Goal: Transaction & Acquisition: Book appointment/travel/reservation

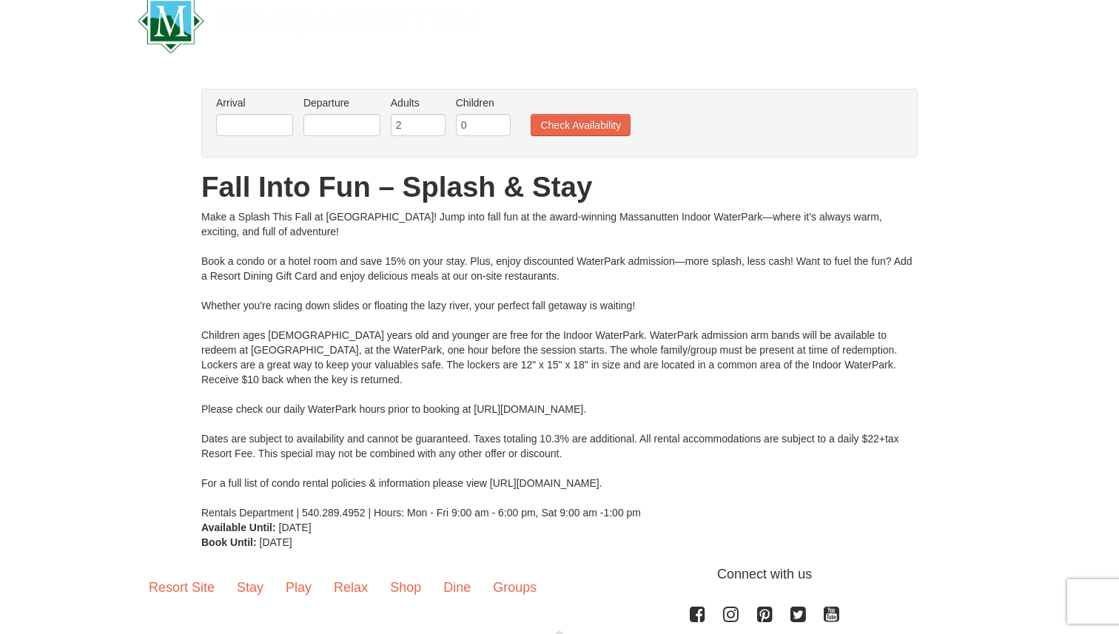
scroll to position [34, 0]
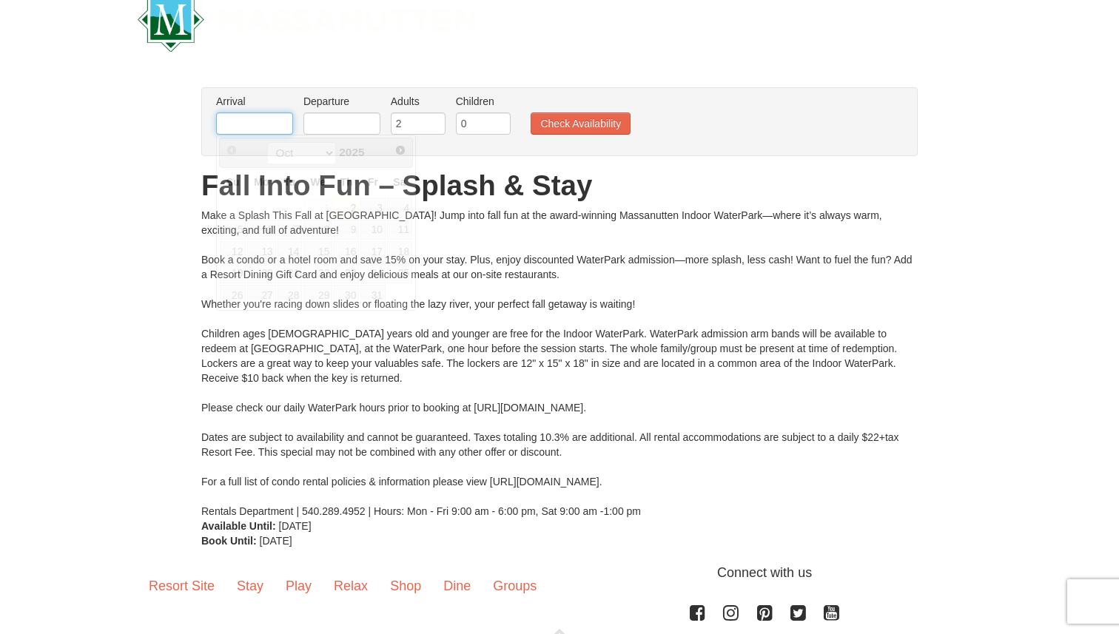
click at [287, 124] on input "text" at bounding box center [254, 123] width 77 height 22
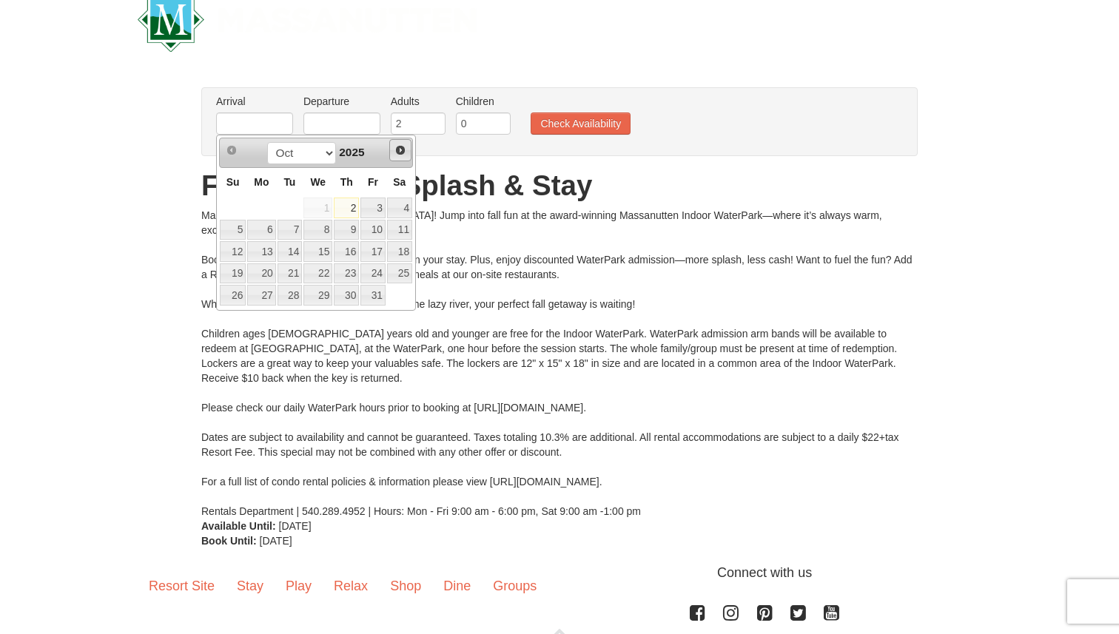
click at [402, 149] on span "Next" at bounding box center [400, 150] width 12 height 12
click at [369, 251] on link "14" at bounding box center [372, 251] width 25 height 21
type input "[DATE]"
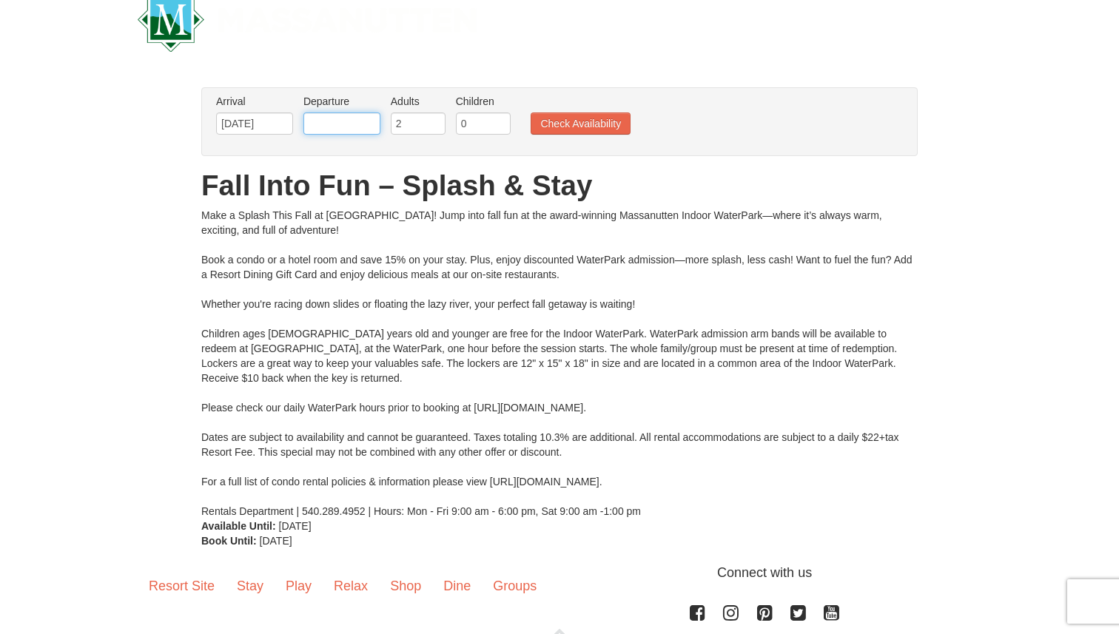
click at [365, 130] on input "text" at bounding box center [341, 123] width 77 height 22
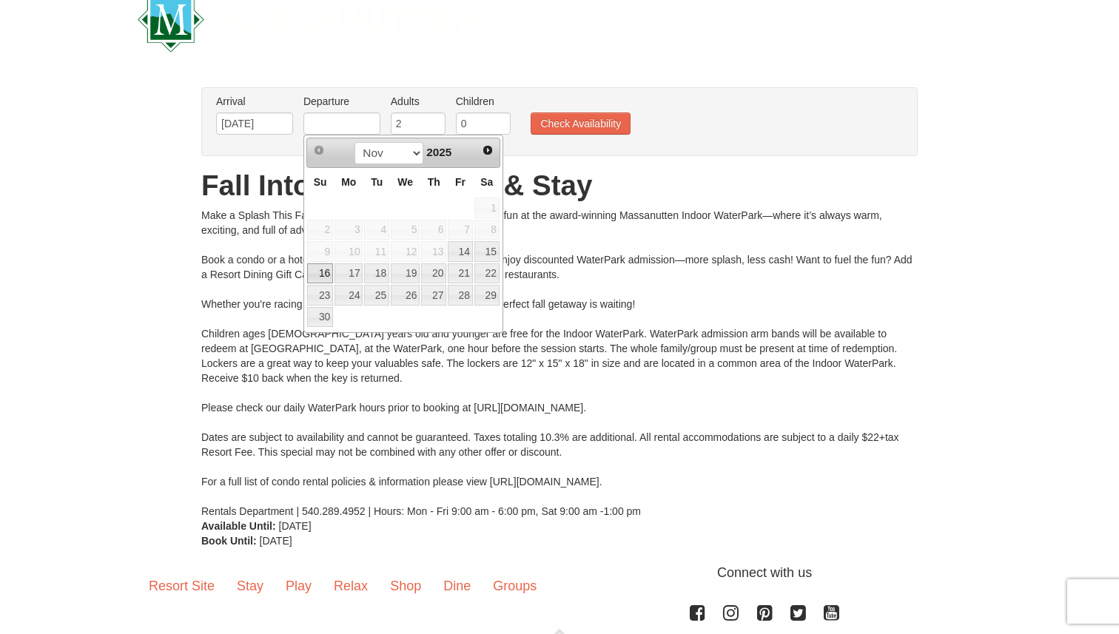
click at [315, 272] on link "16" at bounding box center [320, 273] width 26 height 21
type input "[DATE]"
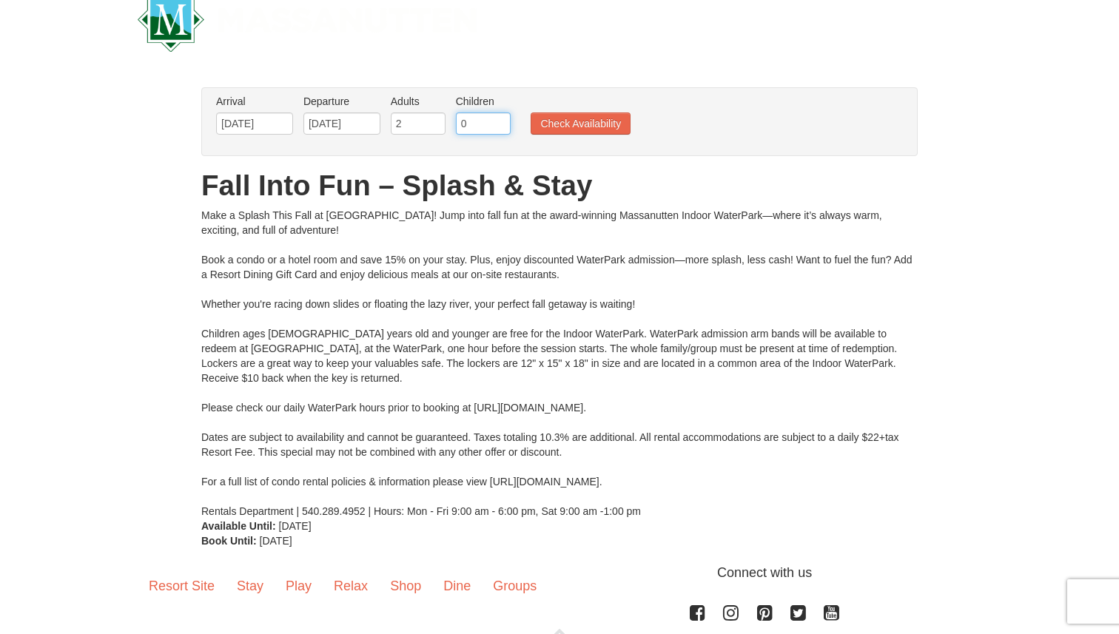
click at [502, 124] on input "0" at bounding box center [483, 123] width 55 height 22
click at [502, 121] on input "1" at bounding box center [483, 123] width 55 height 22
type input "2"
click at [502, 121] on input "2" at bounding box center [483, 123] width 55 height 22
click at [581, 119] on button "Check Availability" at bounding box center [580, 123] width 100 height 22
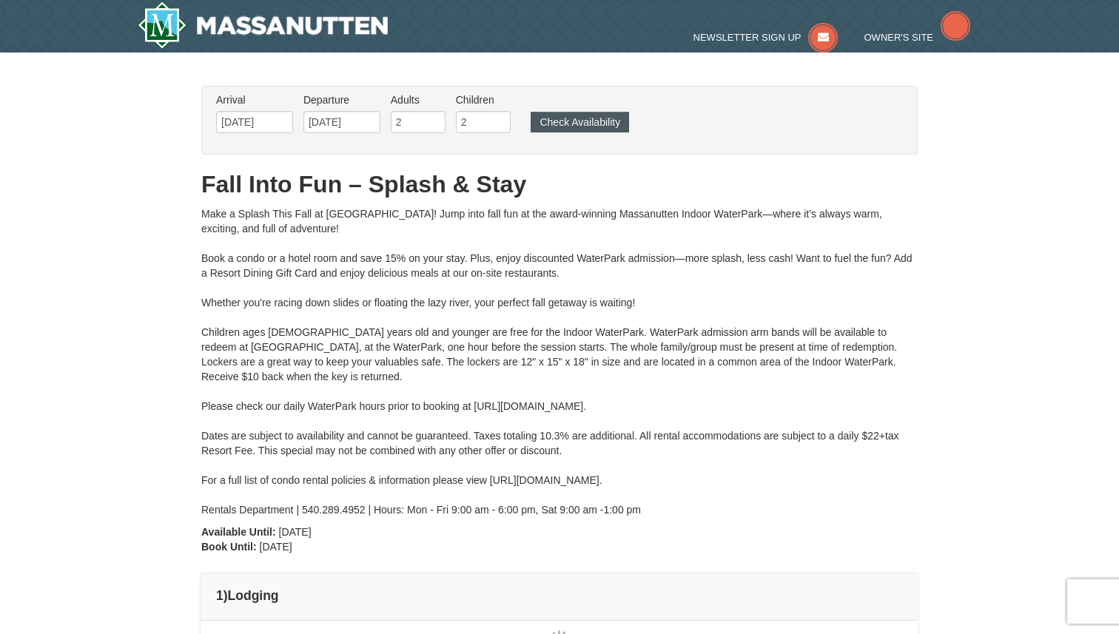
type input "[DATE]"
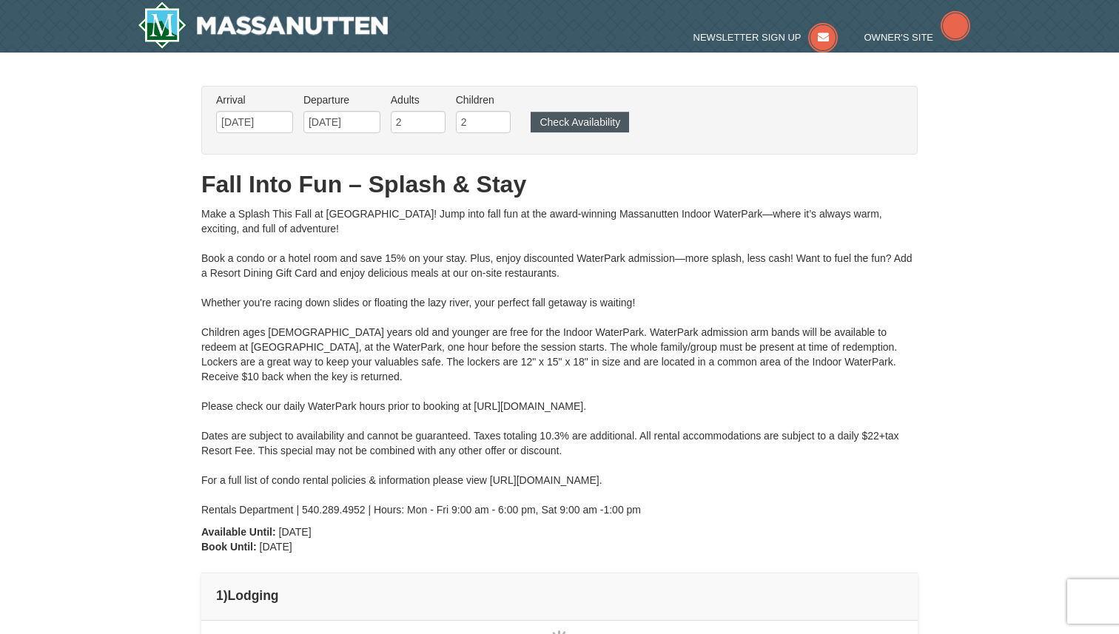
type input "[DATE]"
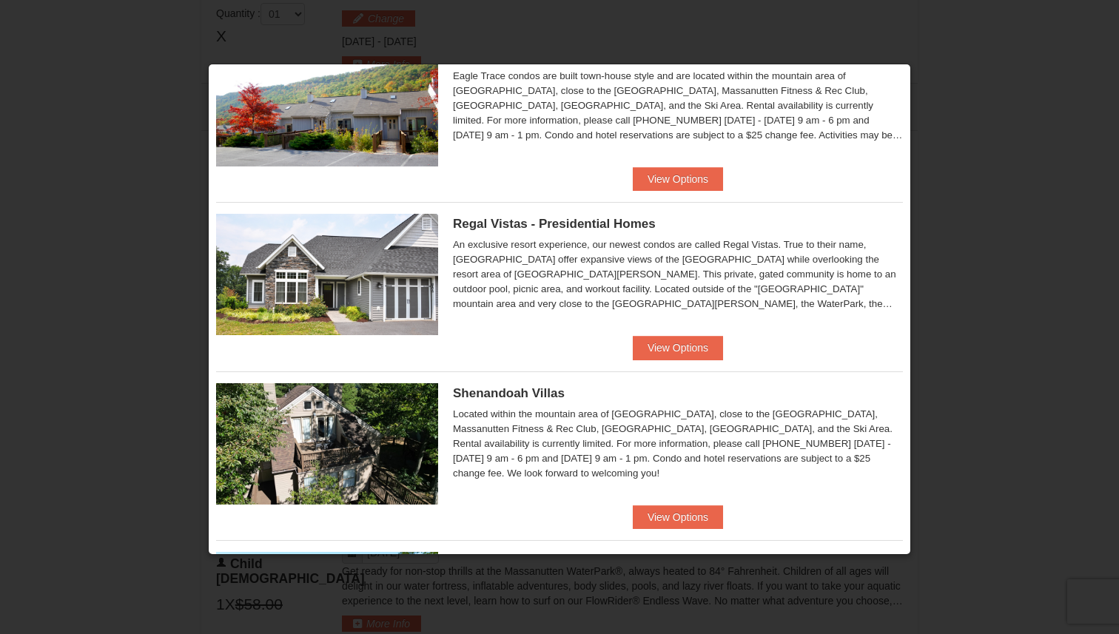
scroll to position [70, 0]
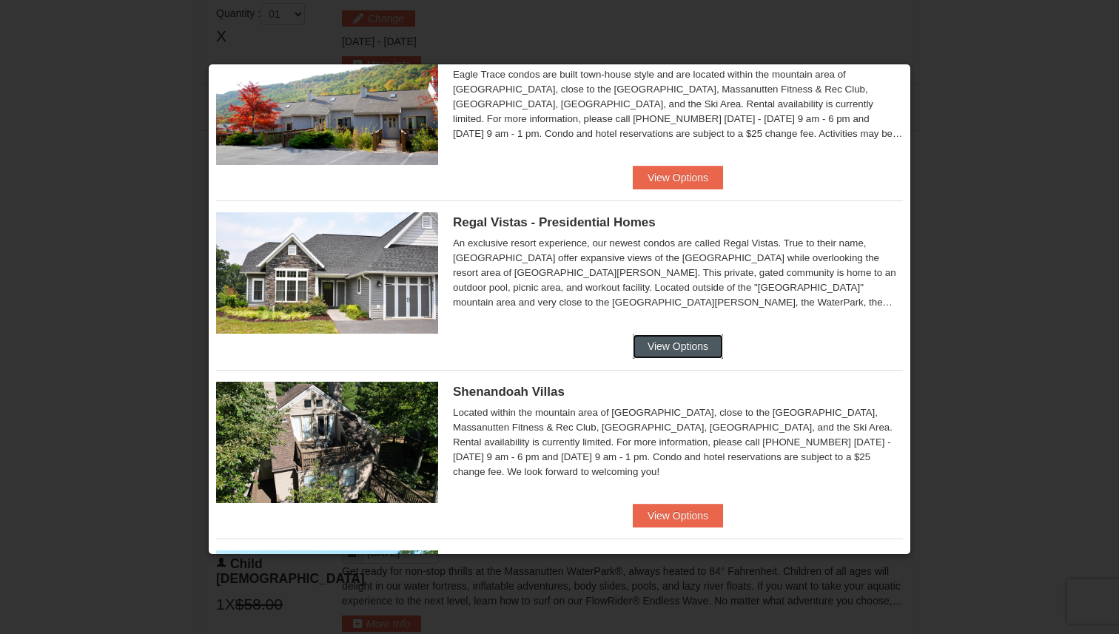
click at [658, 350] on button "View Options" at bounding box center [678, 346] width 90 height 24
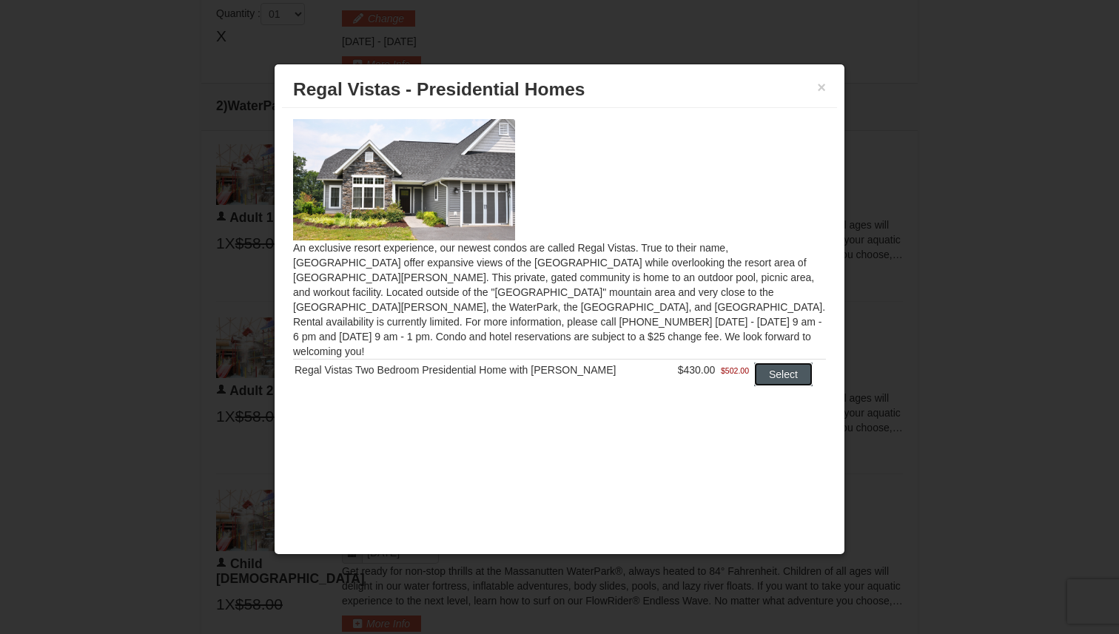
click at [787, 363] on button "Select" at bounding box center [783, 375] width 58 height 24
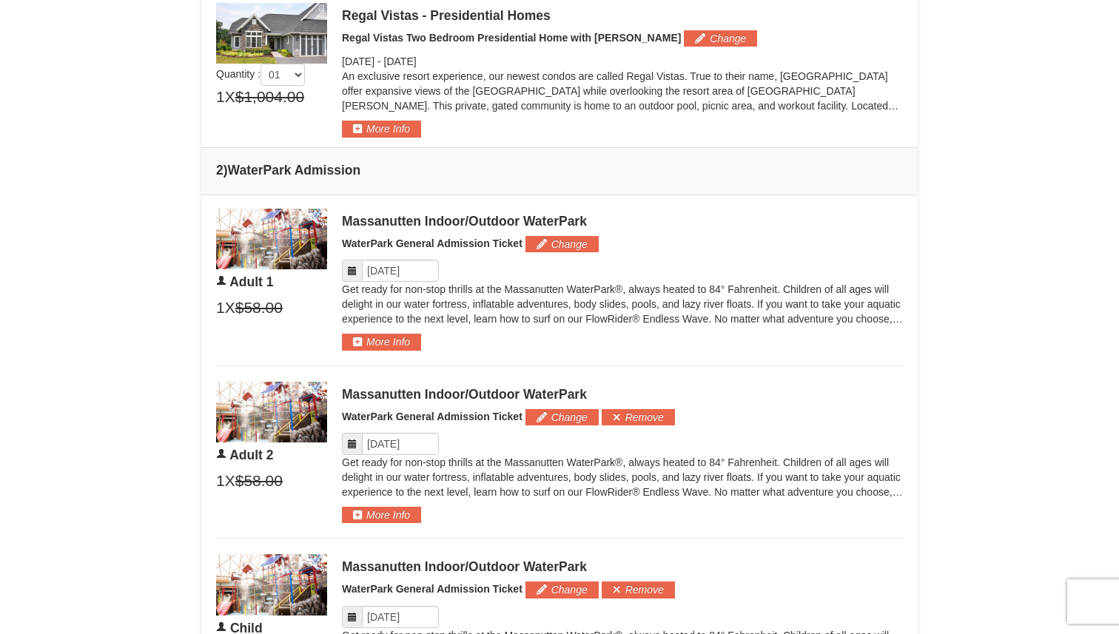
scroll to position [633, 0]
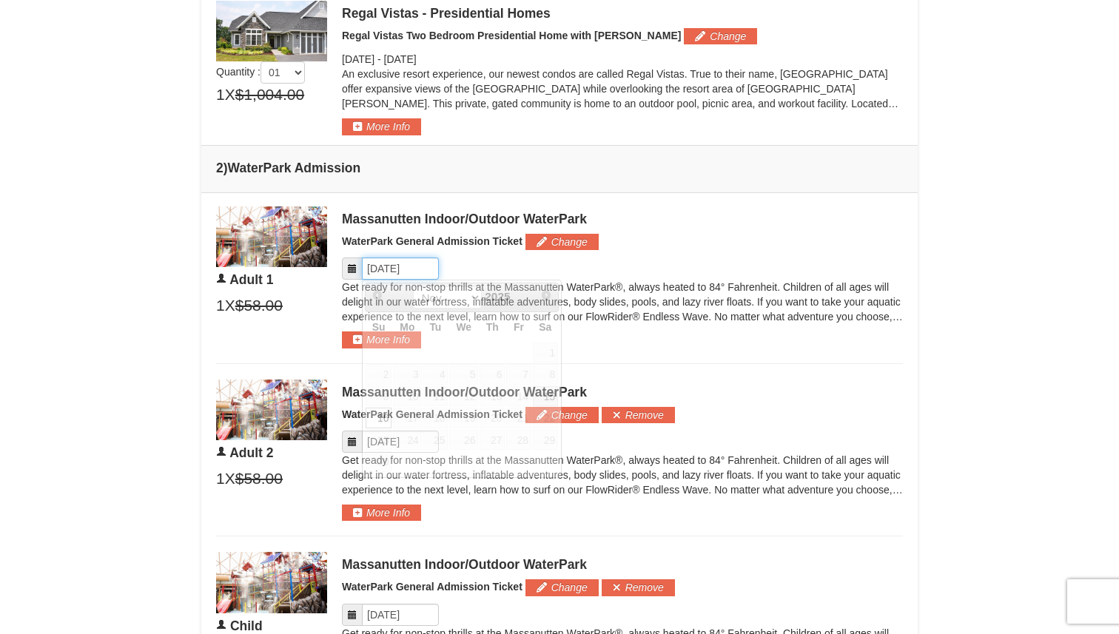
click at [408, 269] on input "Please format dates MM/DD/YYYY" at bounding box center [400, 268] width 77 height 22
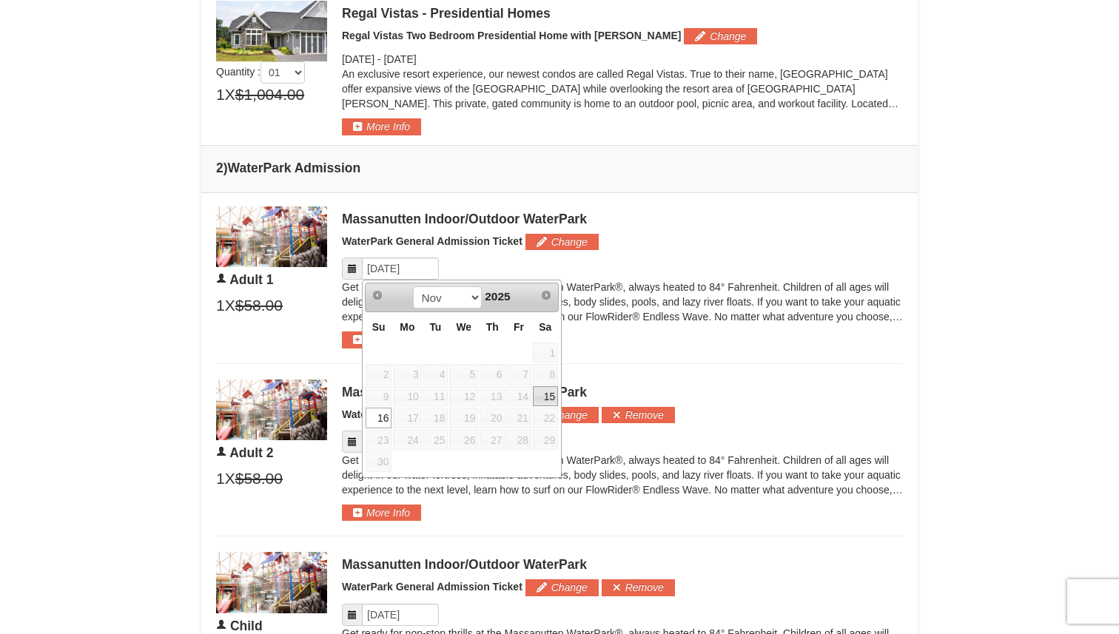
click at [547, 394] on link "15" at bounding box center [545, 396] width 25 height 21
type input "[DATE]"
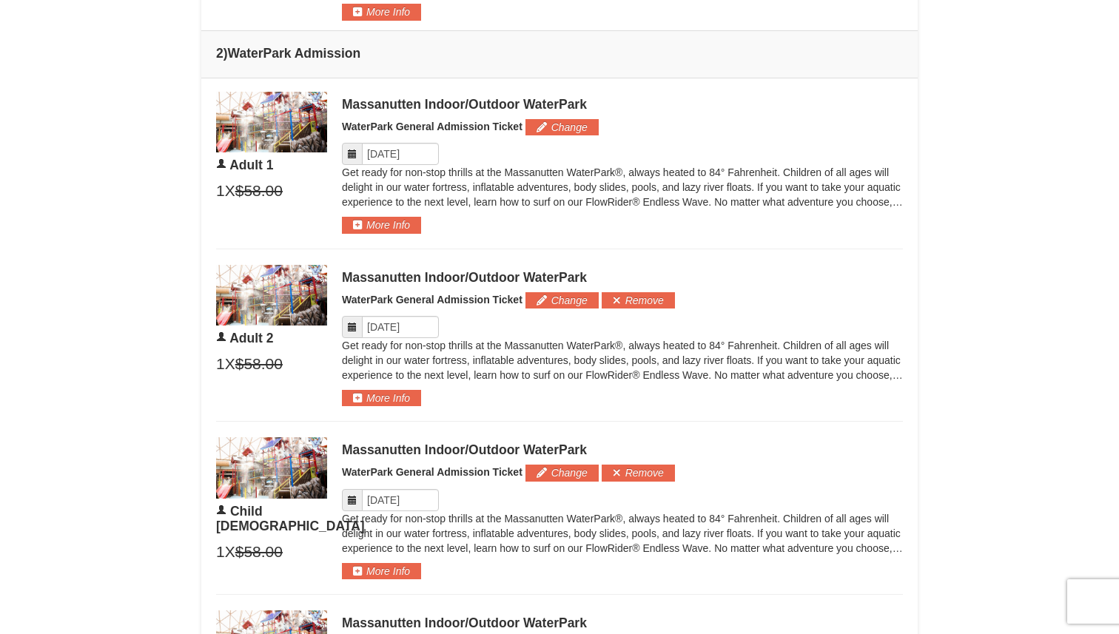
scroll to position [753, 0]
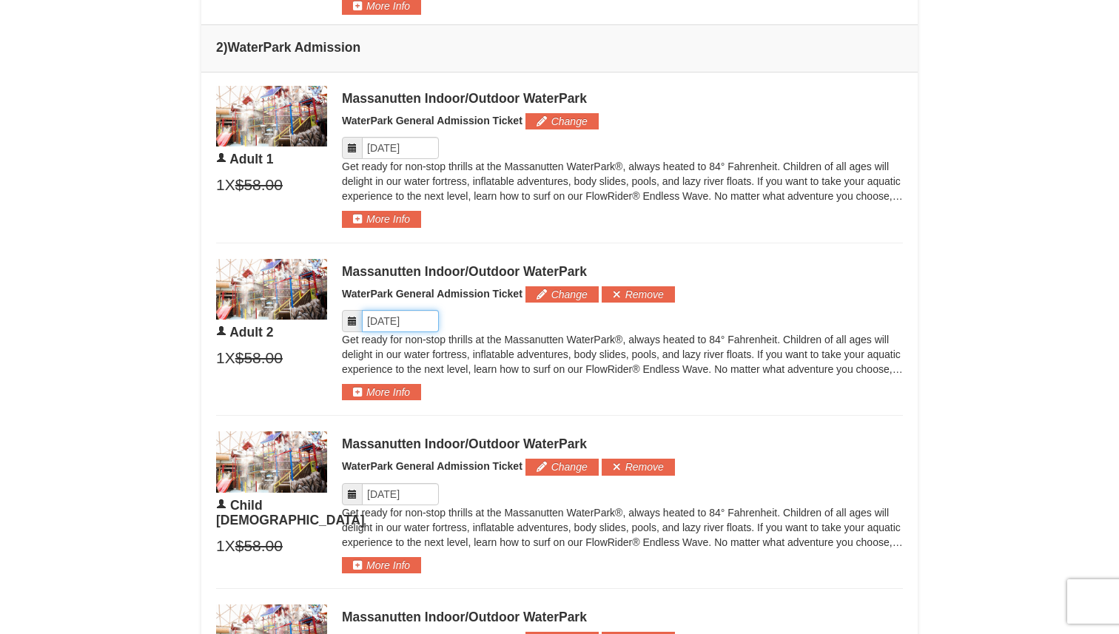
click at [414, 326] on input "Please format dates MM/DD/YYYY" at bounding box center [400, 321] width 77 height 22
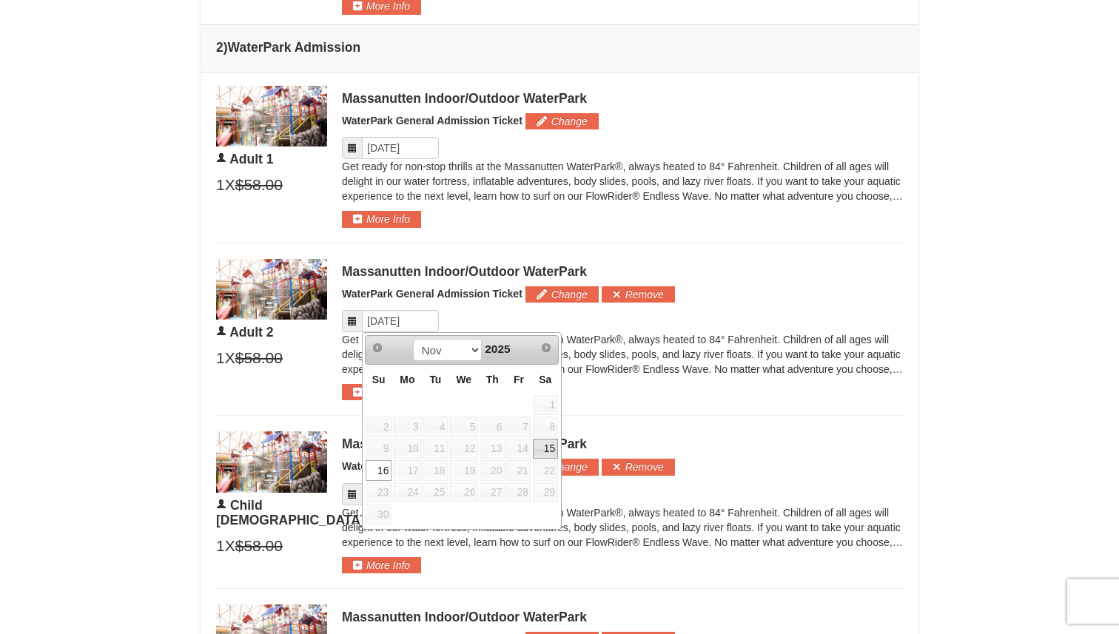
click at [548, 451] on link "15" at bounding box center [545, 449] width 25 height 21
type input "[DATE]"
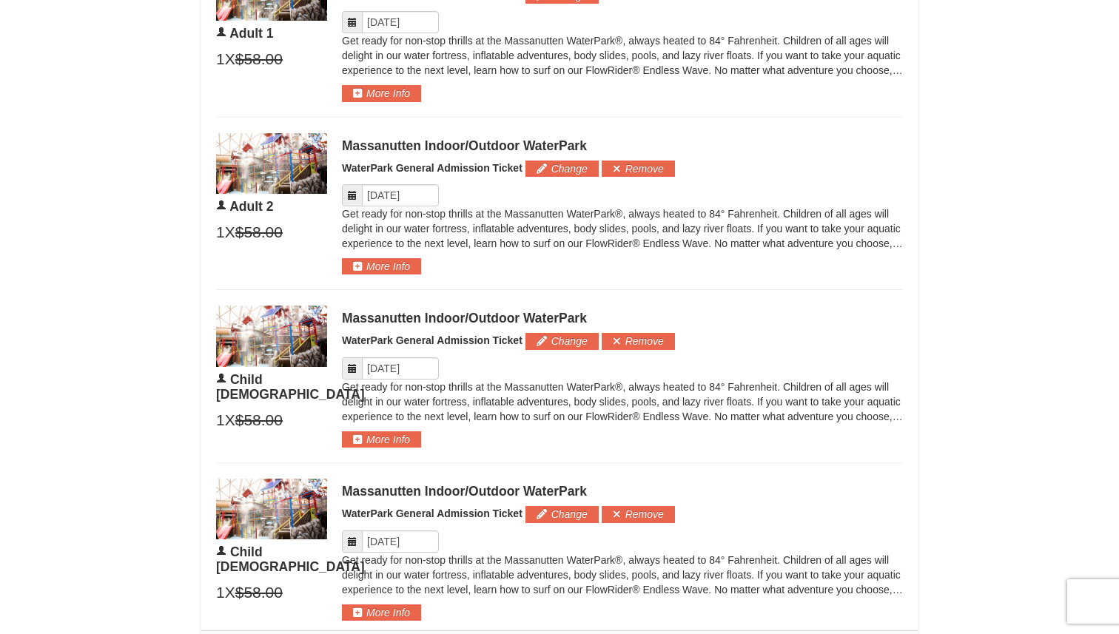
scroll to position [889, 0]
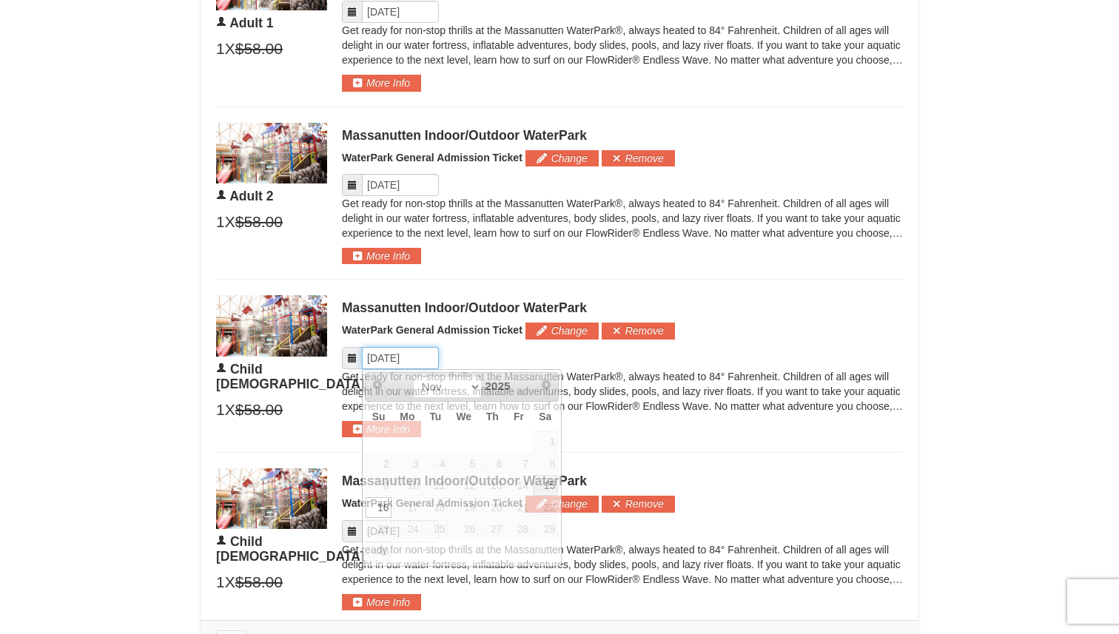
click at [424, 358] on input "Please format dates MM/DD/YYYY" at bounding box center [400, 358] width 77 height 22
click at [552, 488] on link "15" at bounding box center [545, 485] width 25 height 21
type input "[DATE]"
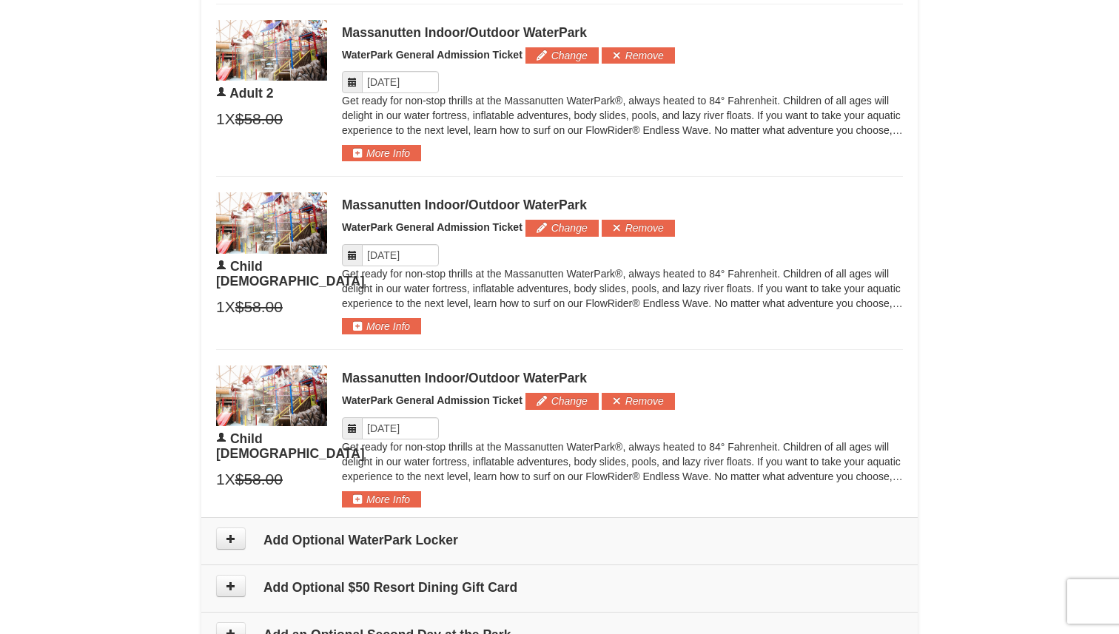
scroll to position [1008, 0]
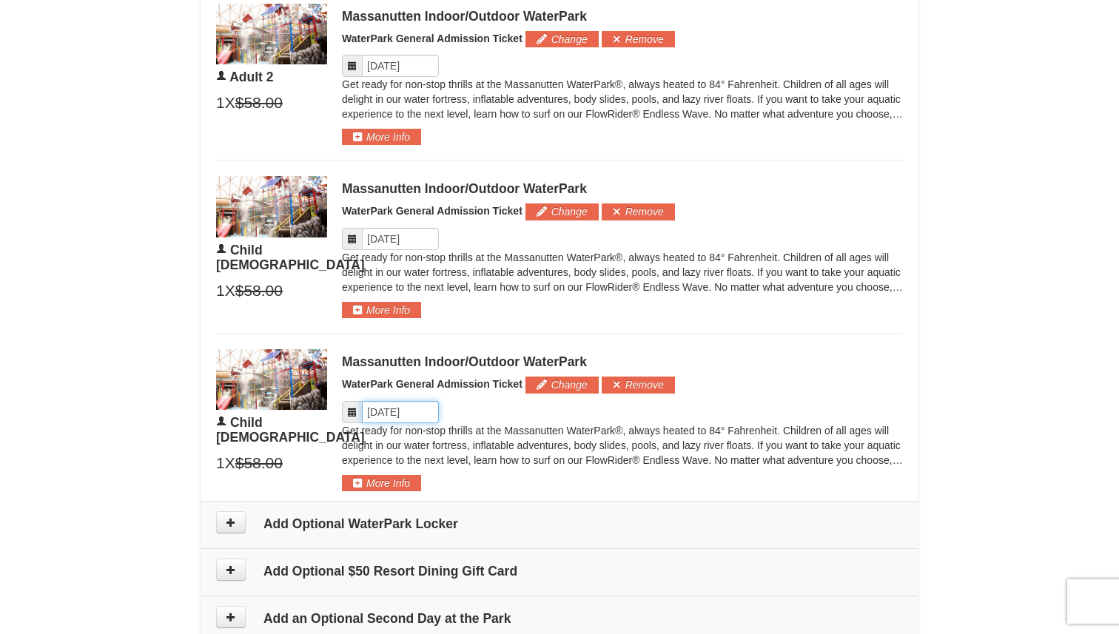
click at [422, 412] on input "Please format dates MM/DD/YYYY" at bounding box center [400, 412] width 77 height 22
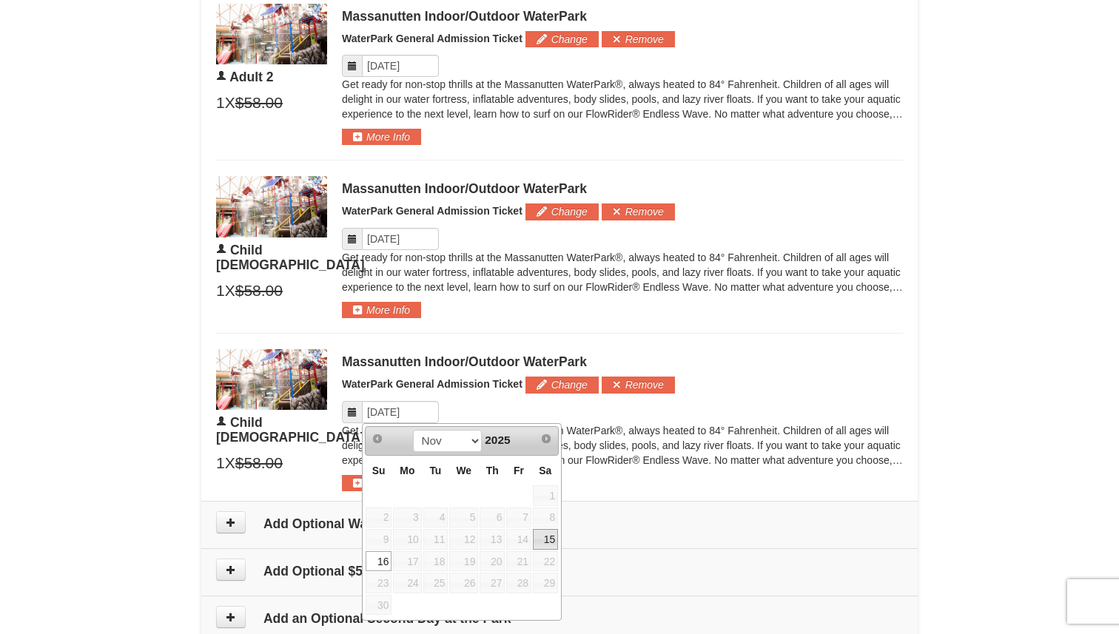
click at [550, 541] on link "15" at bounding box center [545, 539] width 25 height 21
type input "[DATE]"
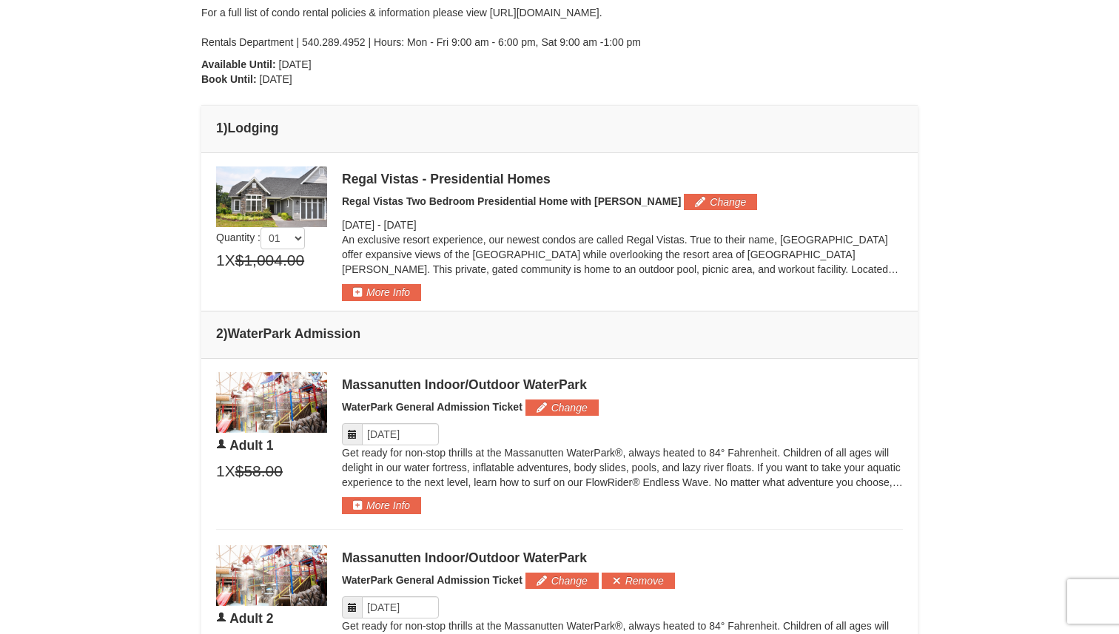
scroll to position [465, 0]
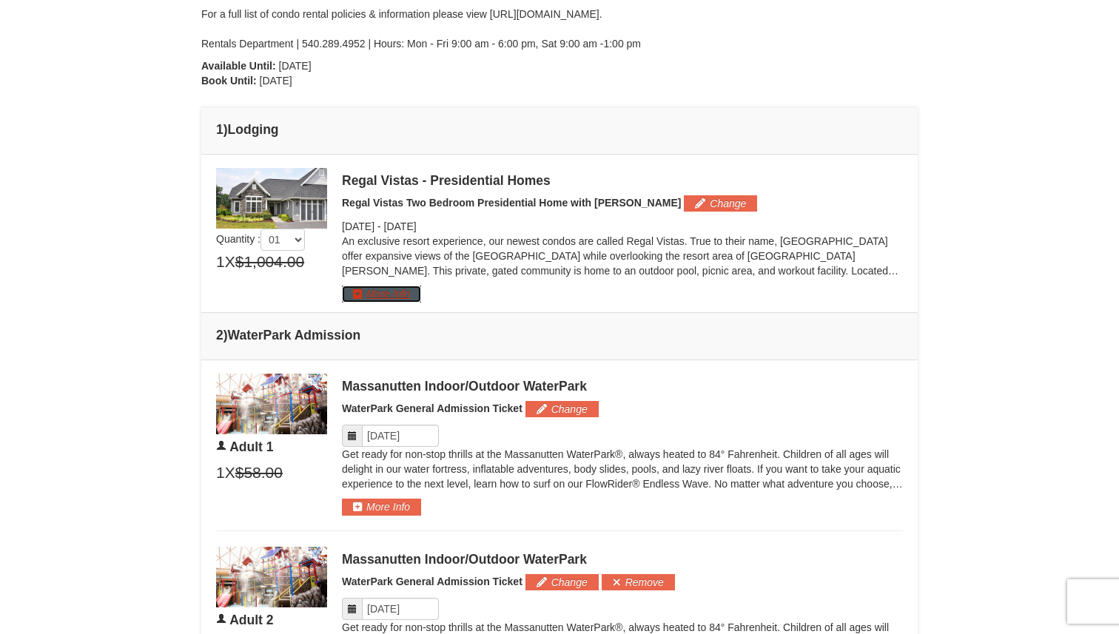
click at [380, 297] on button "More Info" at bounding box center [381, 294] width 79 height 16
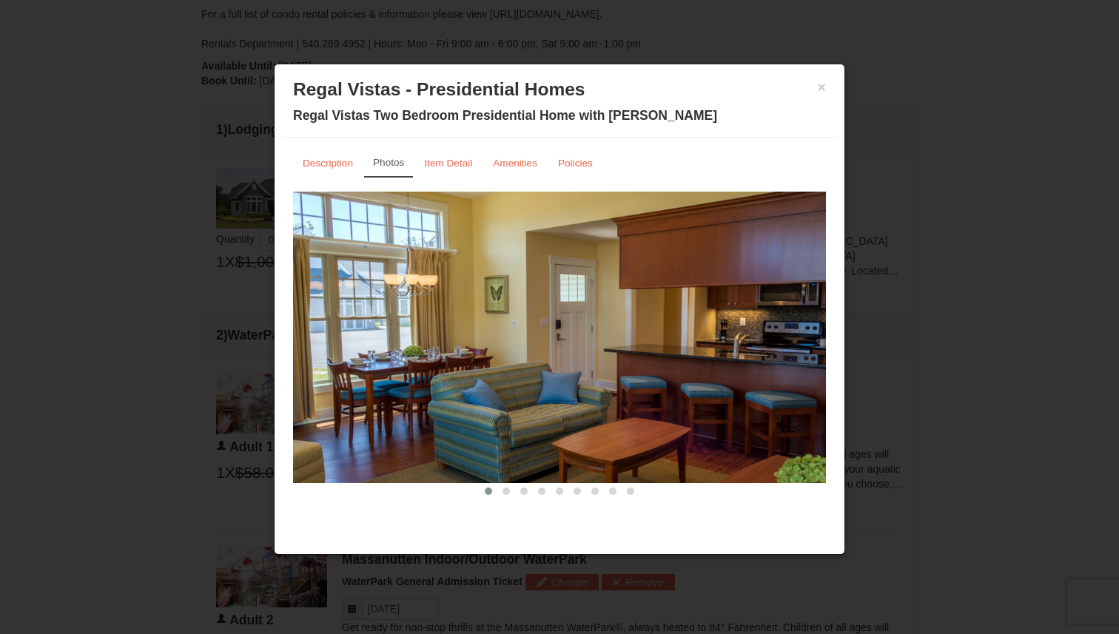
click at [827, 320] on div "Description Photos Item Detail Amenities Policies Regal Vistas - Presidential H…" at bounding box center [559, 324] width 555 height 373
click at [505, 491] on span at bounding box center [505, 491] width 7 height 7
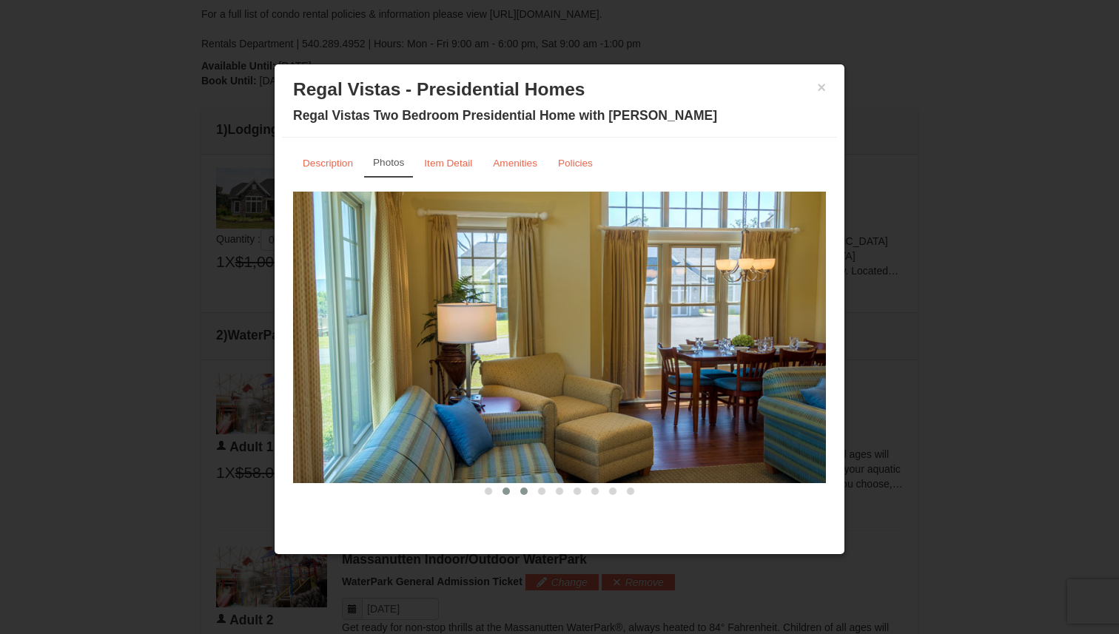
click at [522, 490] on span at bounding box center [523, 491] width 7 height 7
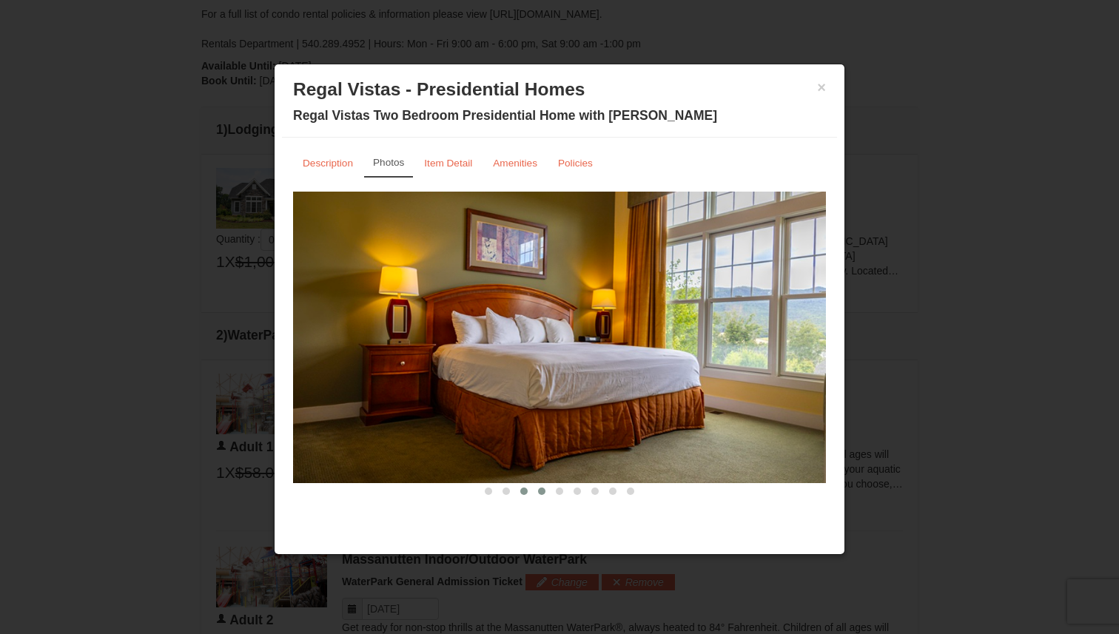
click at [542, 489] on span at bounding box center [541, 491] width 7 height 7
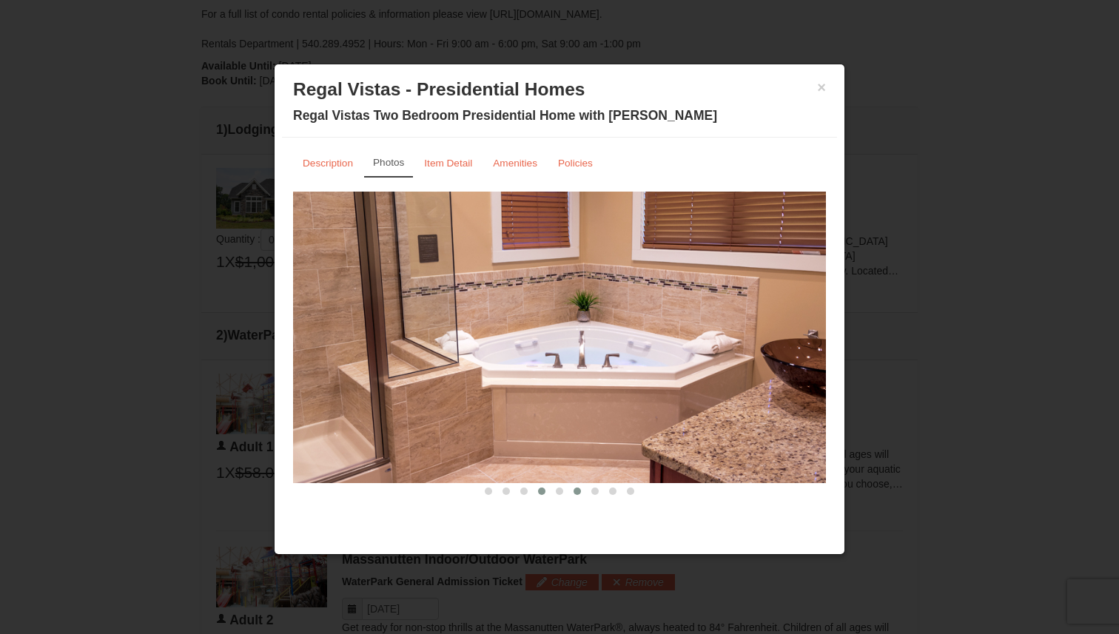
click at [582, 491] on button at bounding box center [577, 491] width 18 height 15
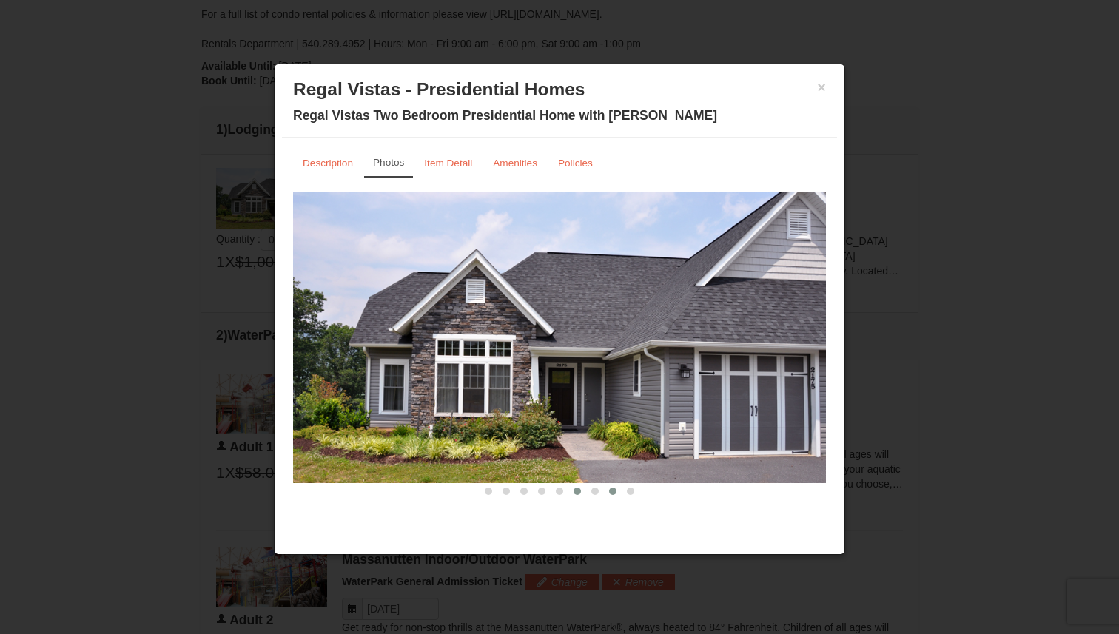
click at [604, 491] on button at bounding box center [613, 491] width 18 height 15
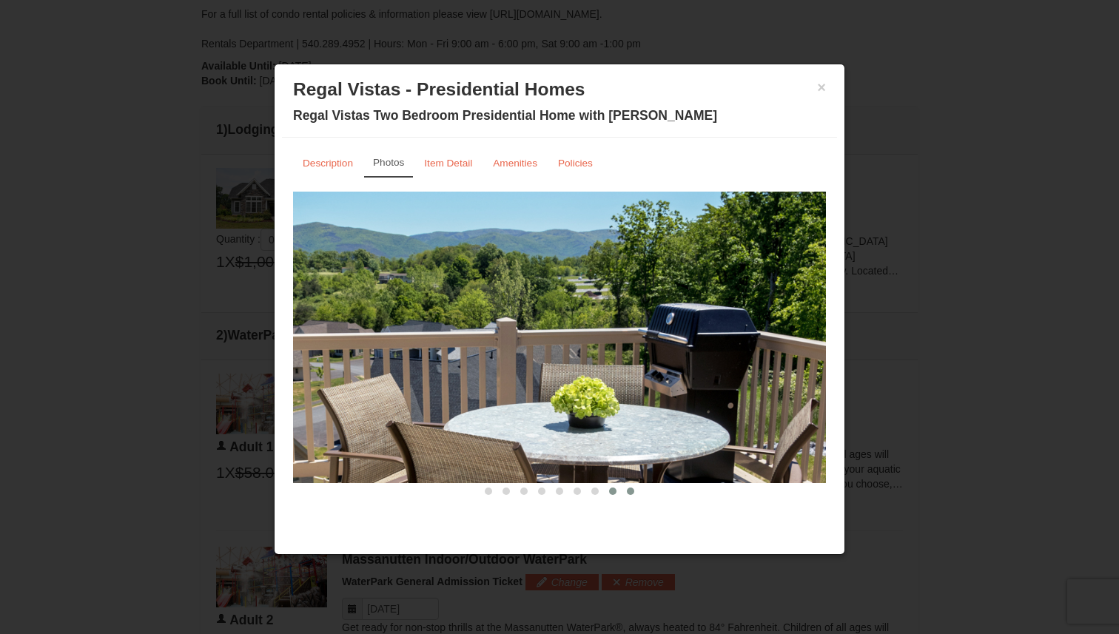
click at [633, 496] on button at bounding box center [630, 491] width 18 height 15
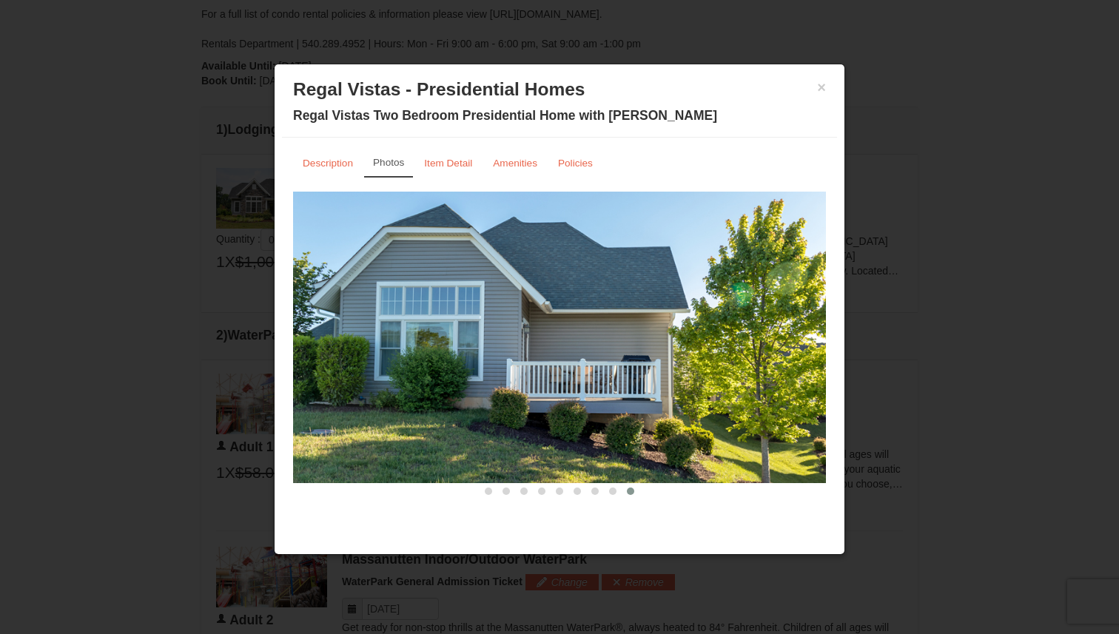
click at [653, 494] on div at bounding box center [559, 491] width 533 height 16
click at [449, 162] on small "Item Detail" at bounding box center [448, 163] width 48 height 11
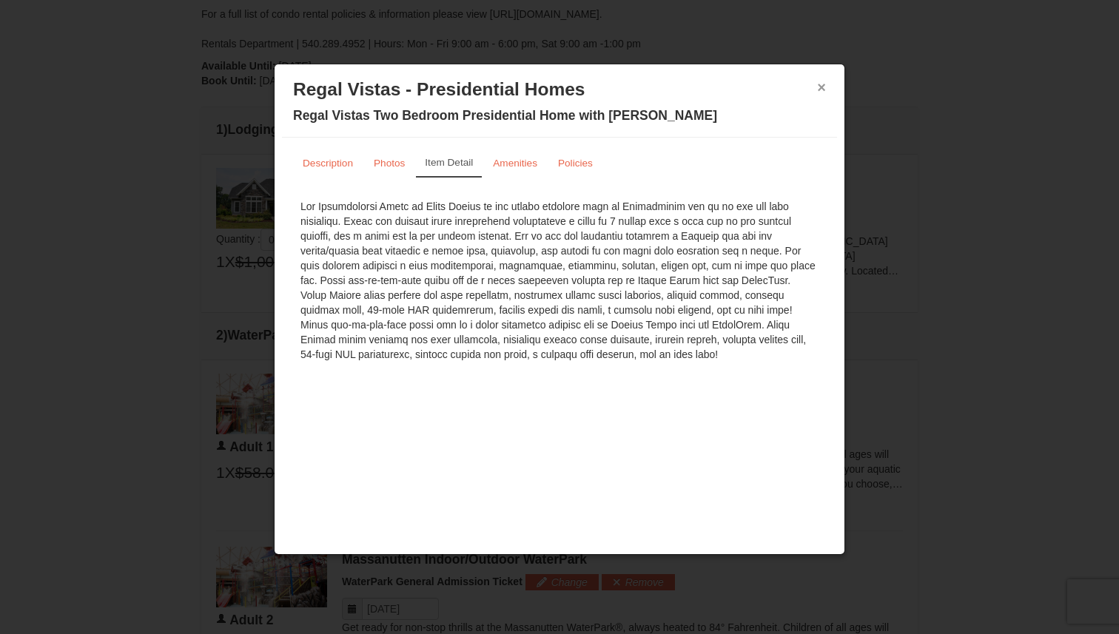
click at [823, 84] on button "×" at bounding box center [821, 87] width 9 height 15
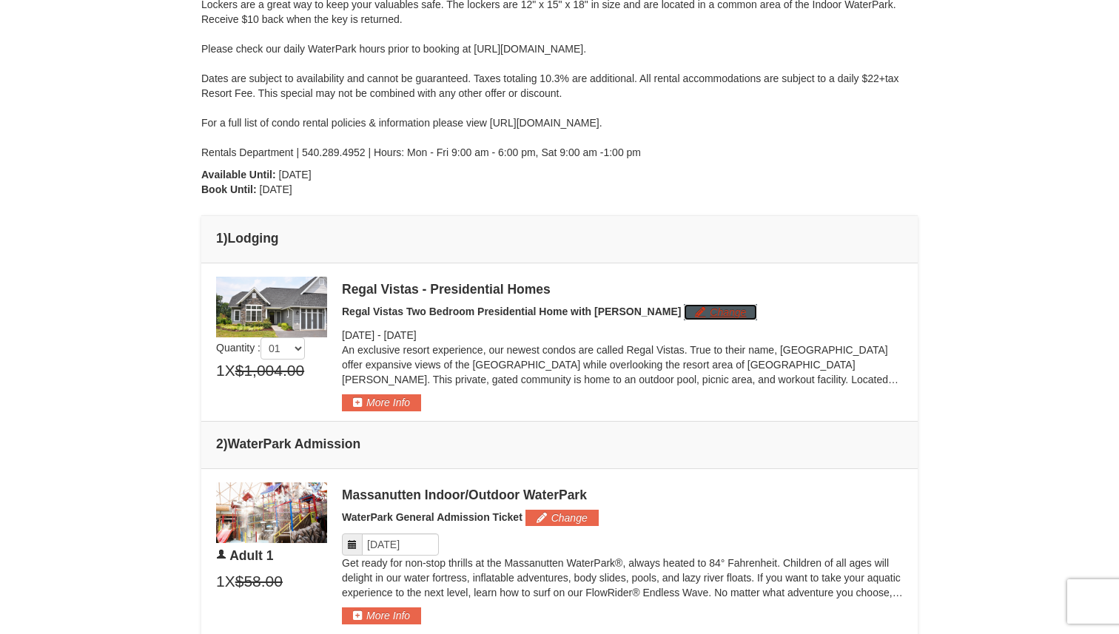
click at [684, 312] on button "Change" at bounding box center [720, 312] width 73 height 16
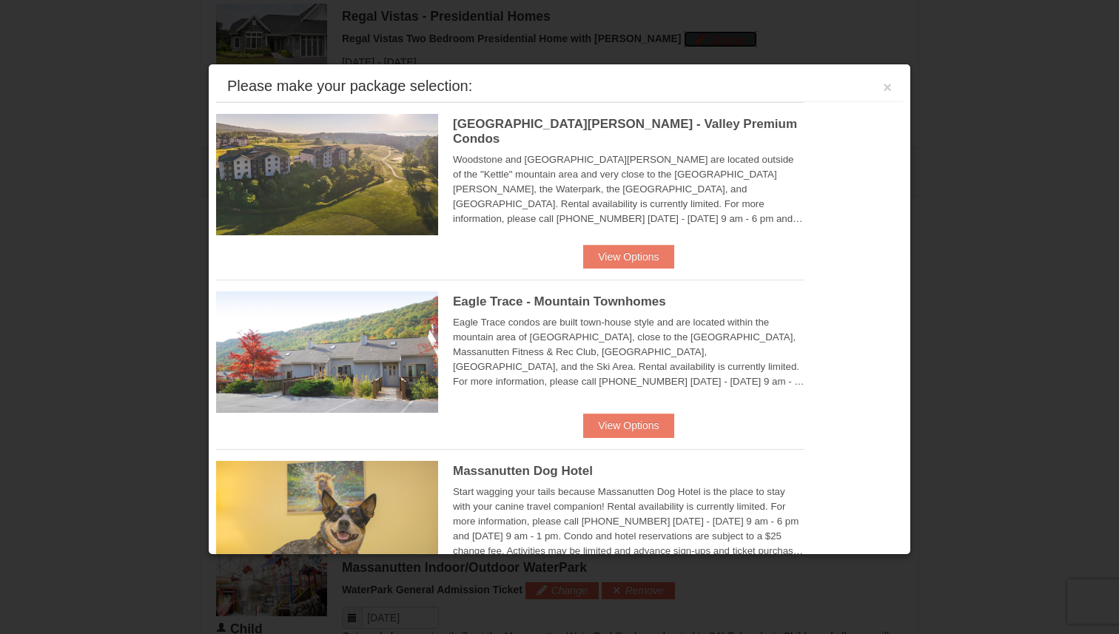
scroll to position [633, 0]
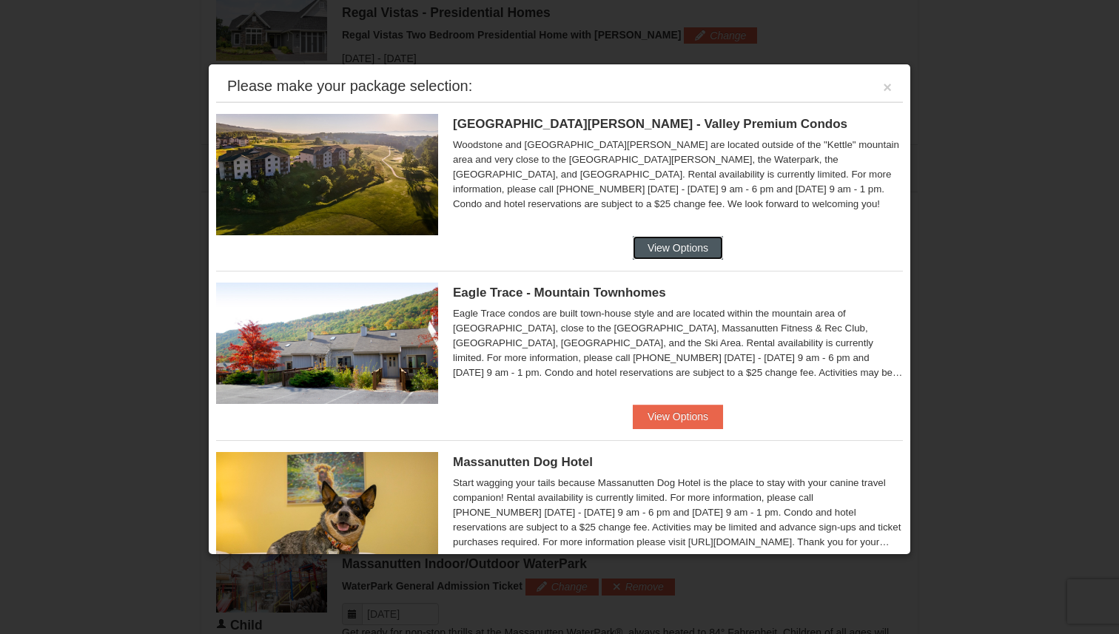
click at [661, 243] on button "View Options" at bounding box center [678, 248] width 90 height 24
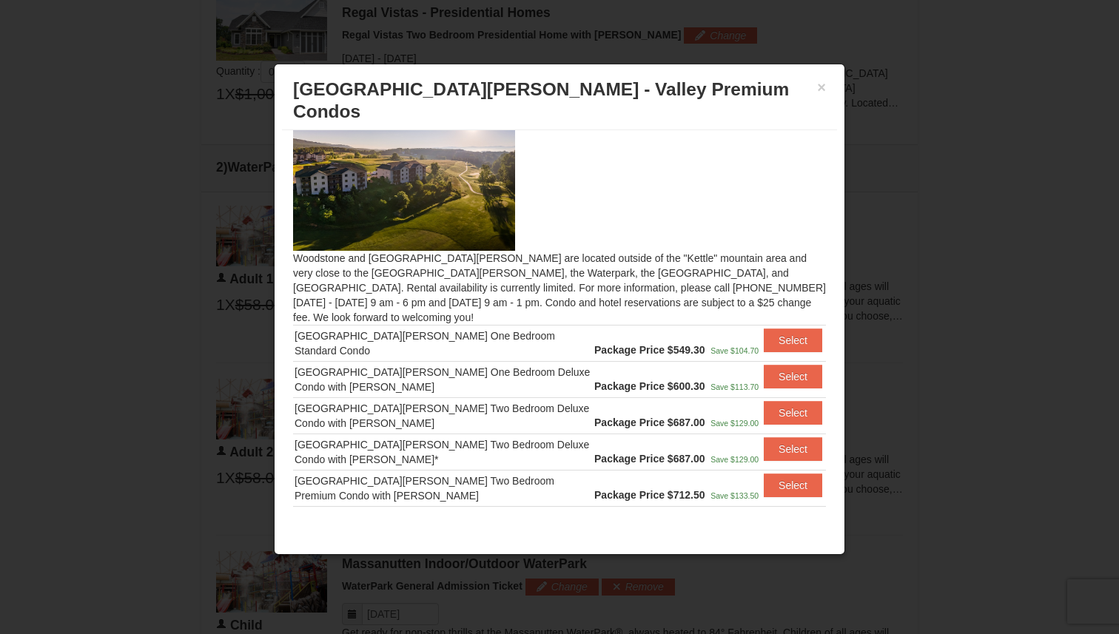
scroll to position [14, 0]
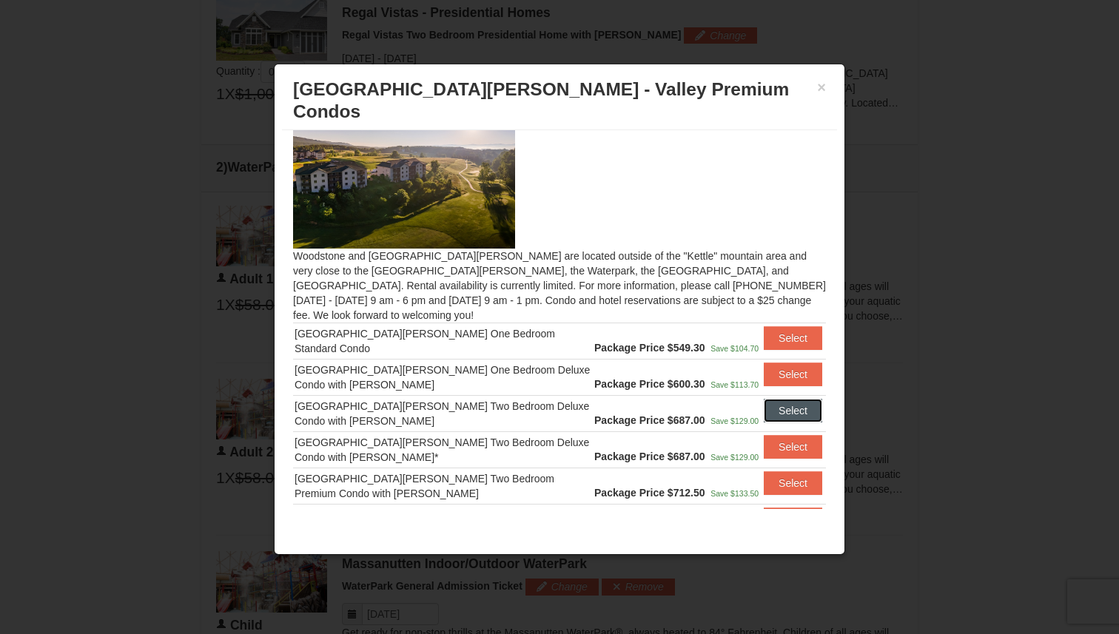
click at [778, 399] on button "Select" at bounding box center [793, 411] width 58 height 24
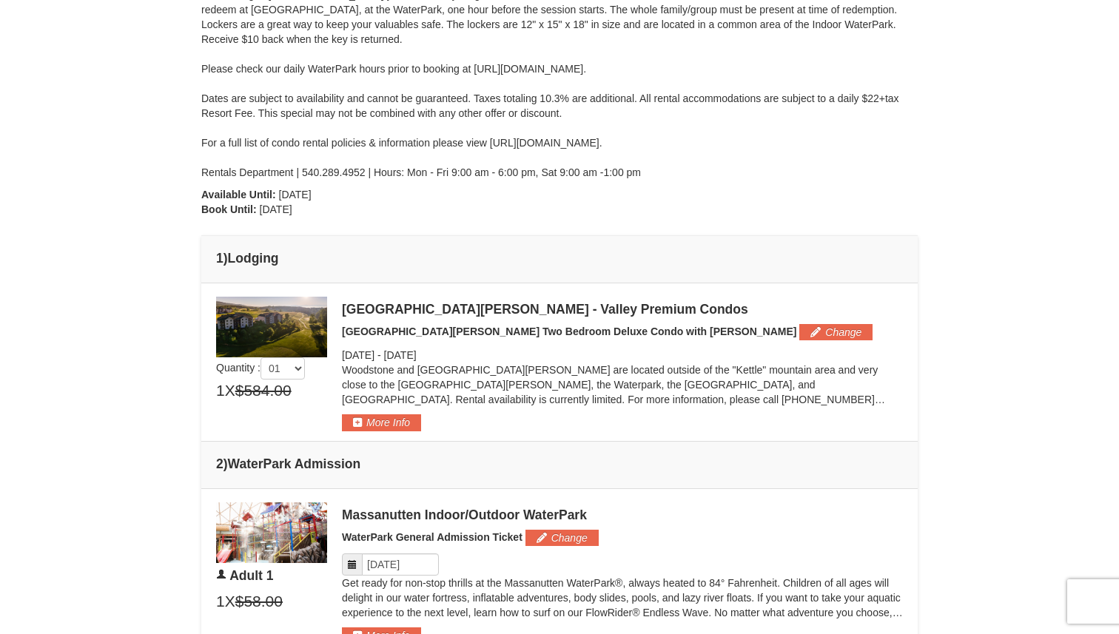
scroll to position [339, 0]
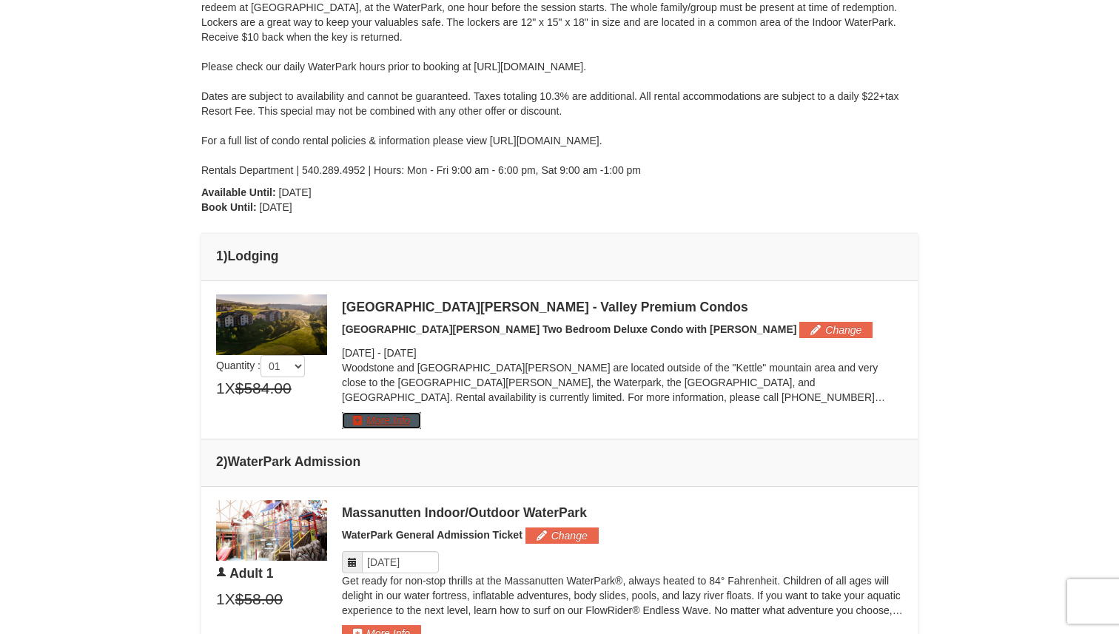
click at [371, 421] on button "More Info" at bounding box center [381, 420] width 79 height 16
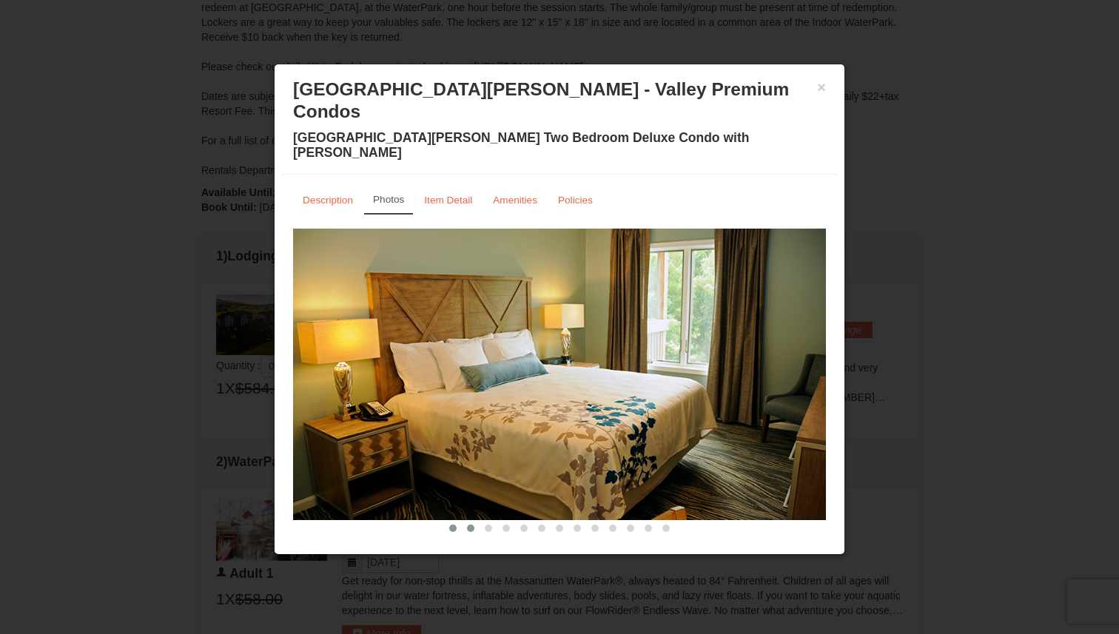
click at [465, 521] on button at bounding box center [471, 528] width 18 height 15
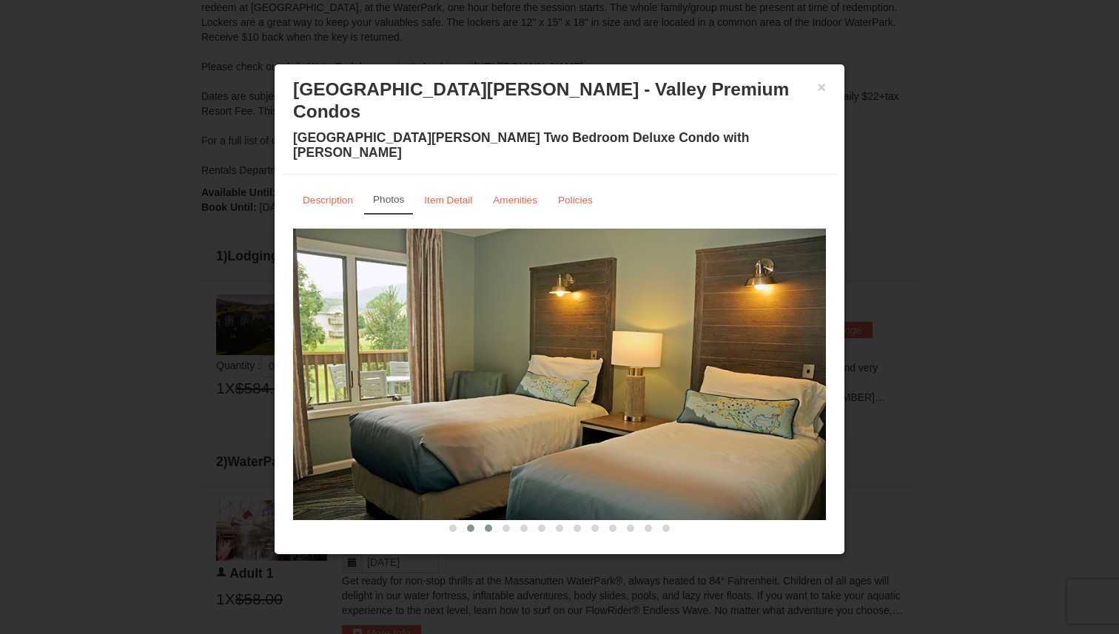
click at [485, 521] on button at bounding box center [488, 528] width 18 height 15
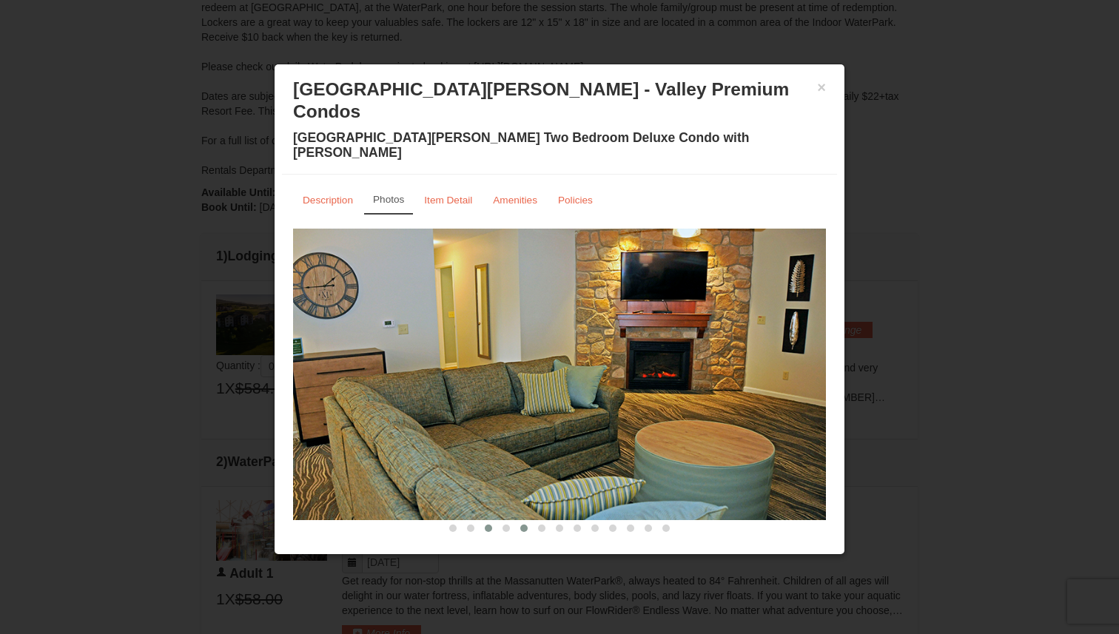
click at [516, 521] on button at bounding box center [524, 528] width 18 height 15
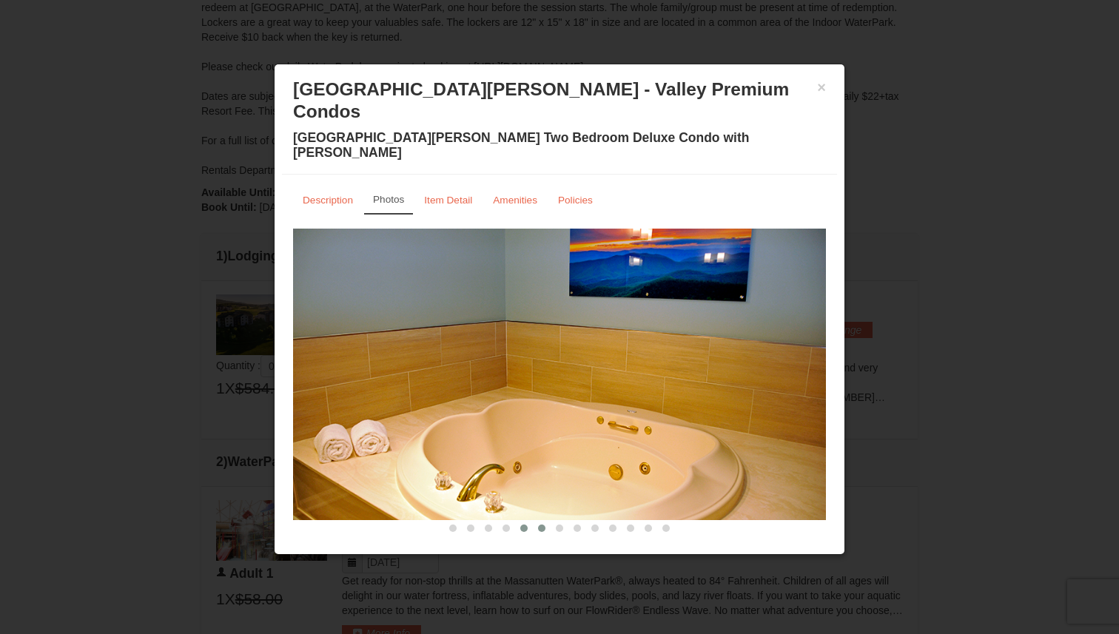
click at [536, 521] on button at bounding box center [542, 528] width 18 height 15
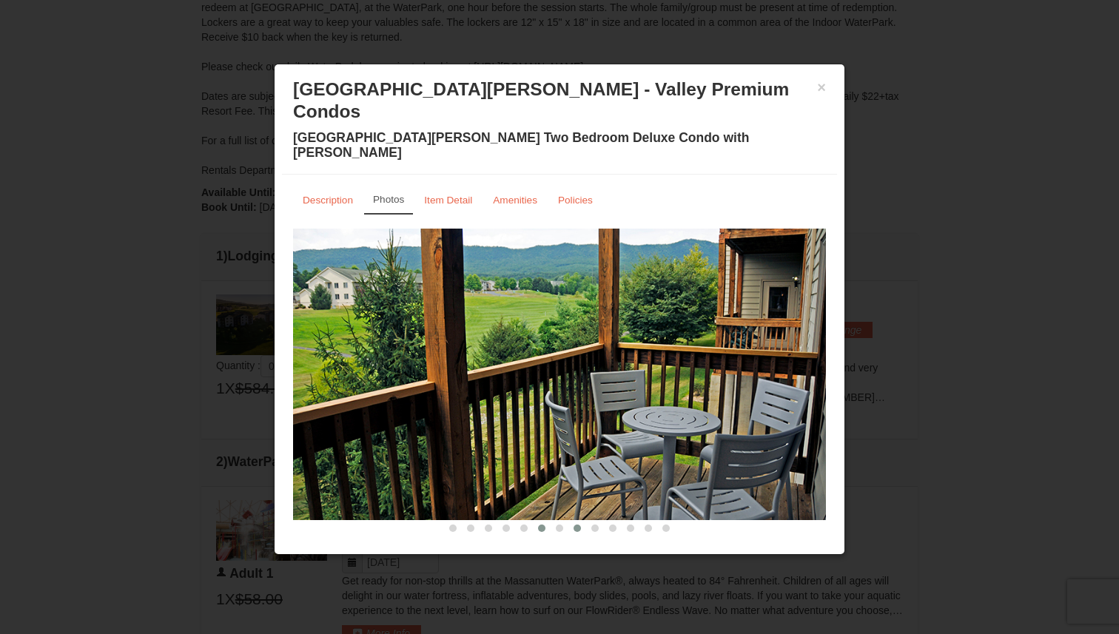
click at [580, 521] on button at bounding box center [577, 528] width 18 height 15
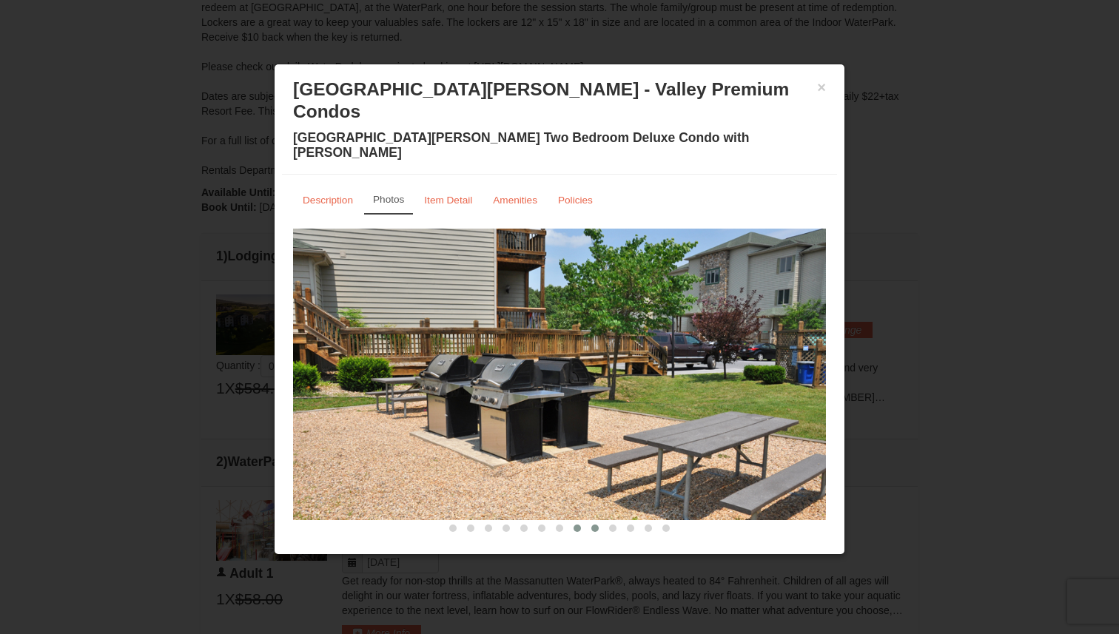
click at [597, 525] on span at bounding box center [594, 528] width 7 height 7
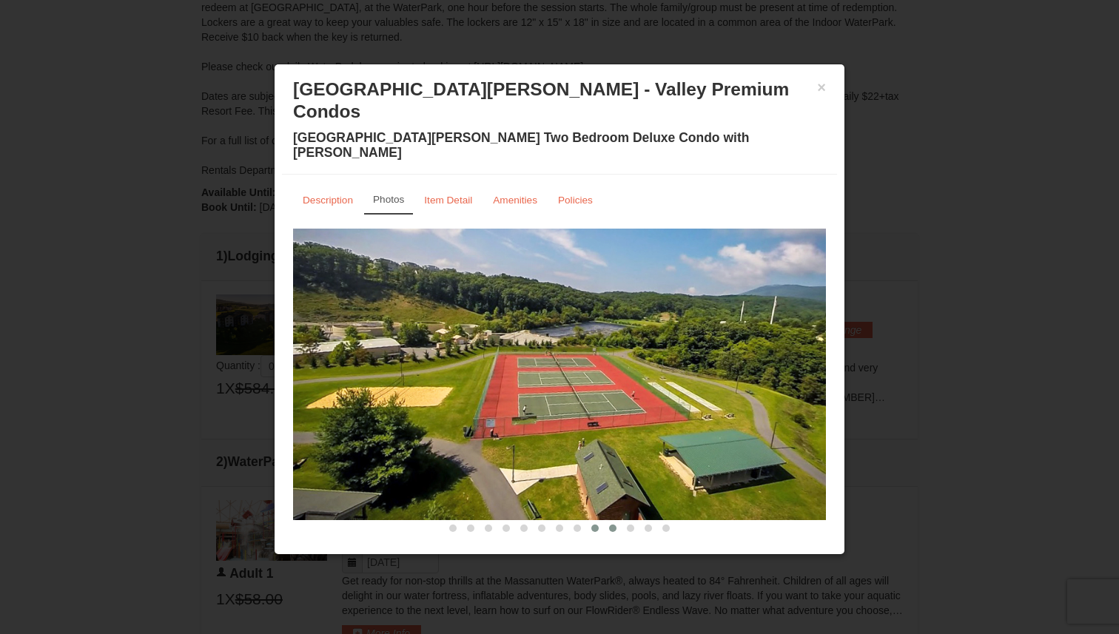
click at [613, 525] on span at bounding box center [612, 528] width 7 height 7
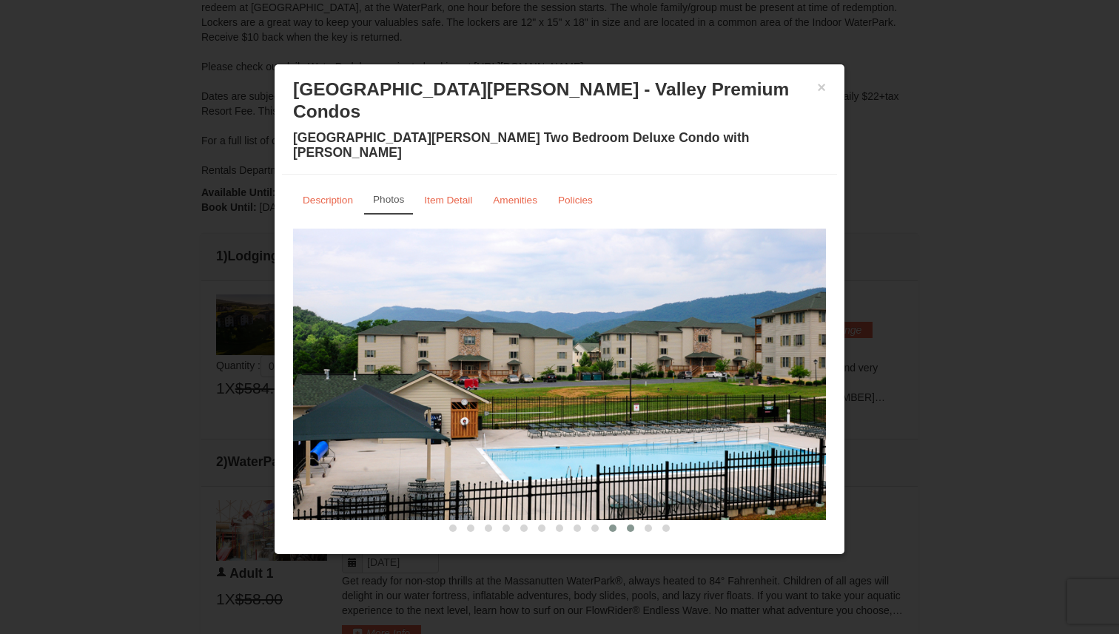
click at [631, 525] on span at bounding box center [630, 528] width 7 height 7
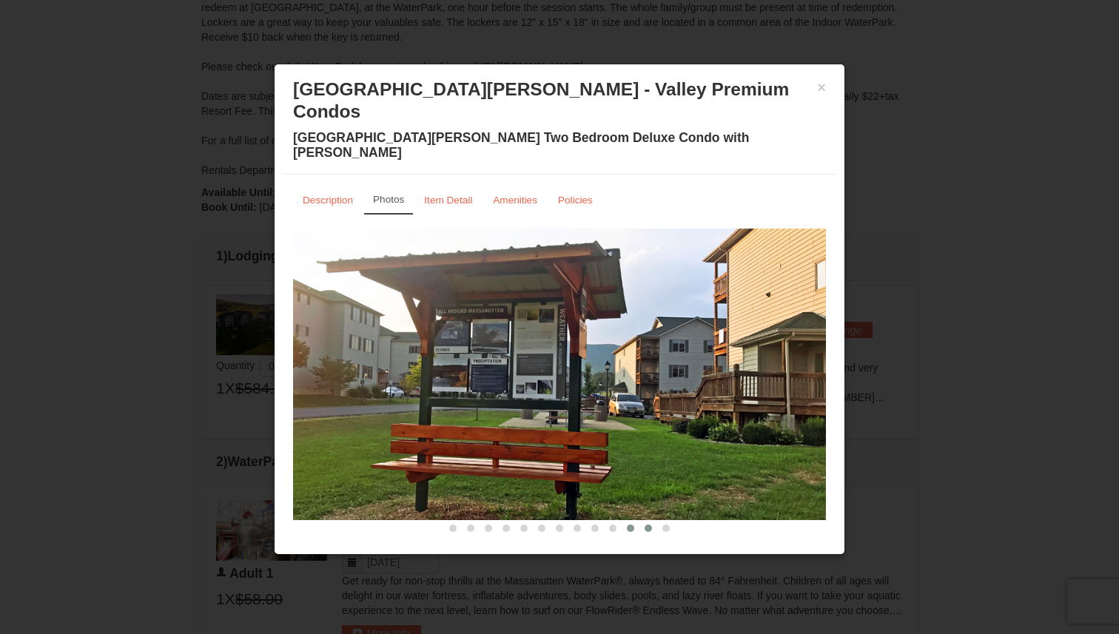
click at [652, 521] on button at bounding box center [648, 528] width 18 height 15
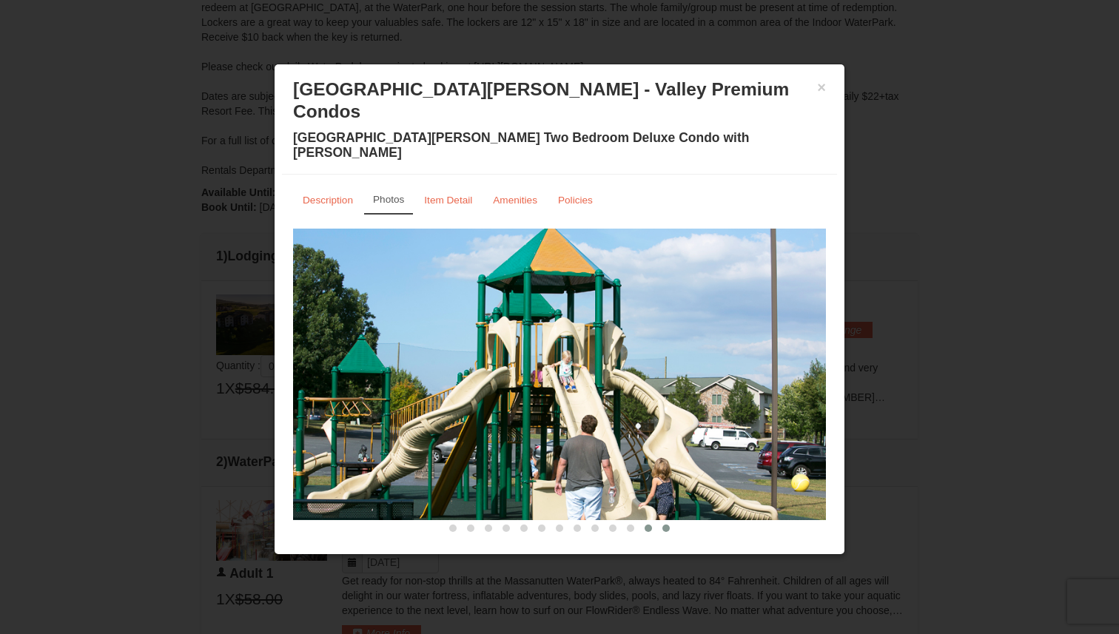
click at [662, 525] on span at bounding box center [665, 528] width 7 height 7
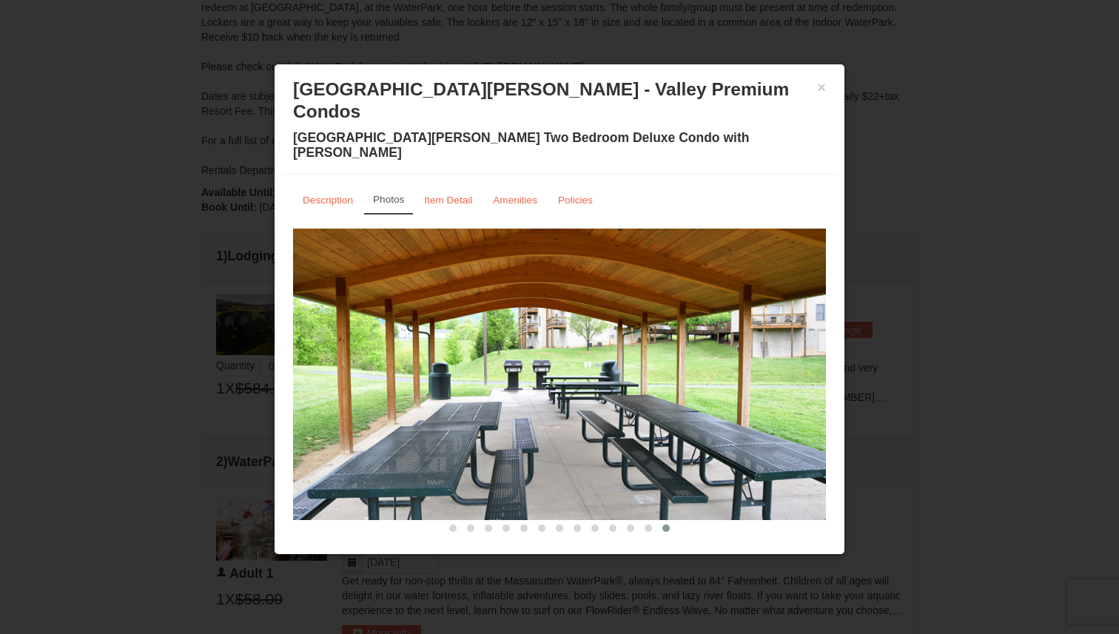
click at [914, 462] on div at bounding box center [559, 317] width 1119 height 634
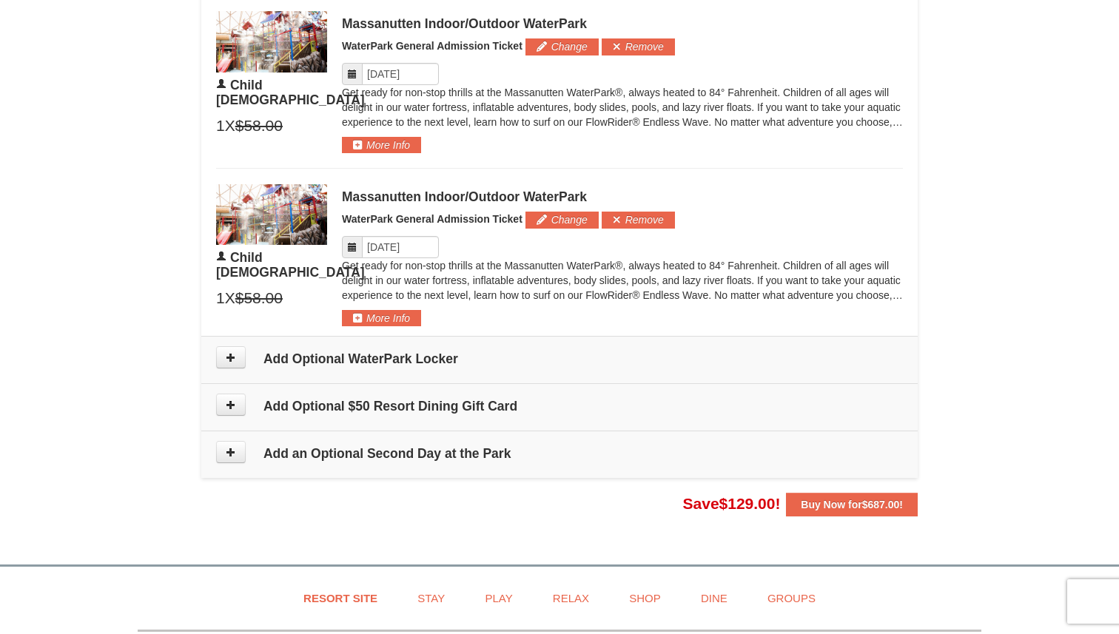
scroll to position [1180, 0]
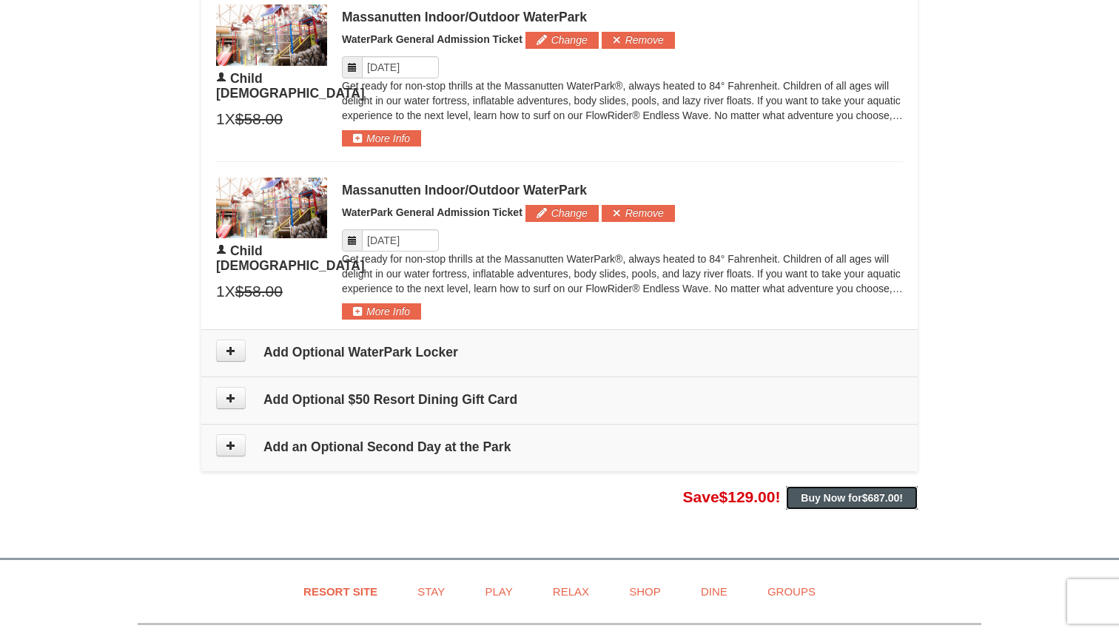
click at [889, 503] on span "$687.00" at bounding box center [881, 498] width 38 height 12
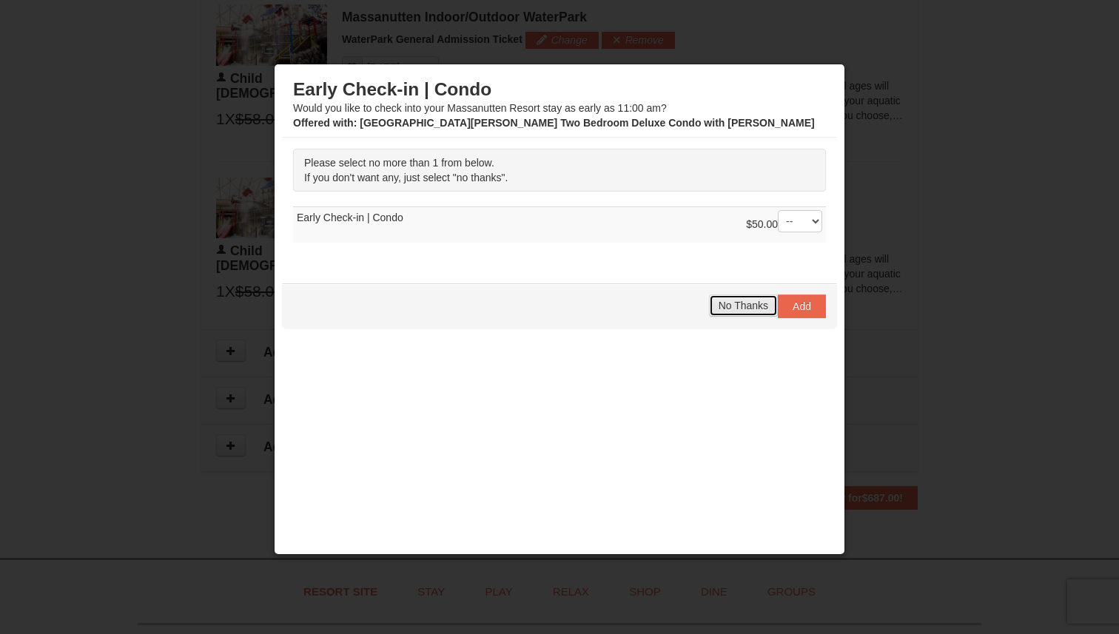
click at [724, 300] on span "No Thanks" at bounding box center [743, 306] width 50 height 12
